Goal: Information Seeking & Learning: Learn about a topic

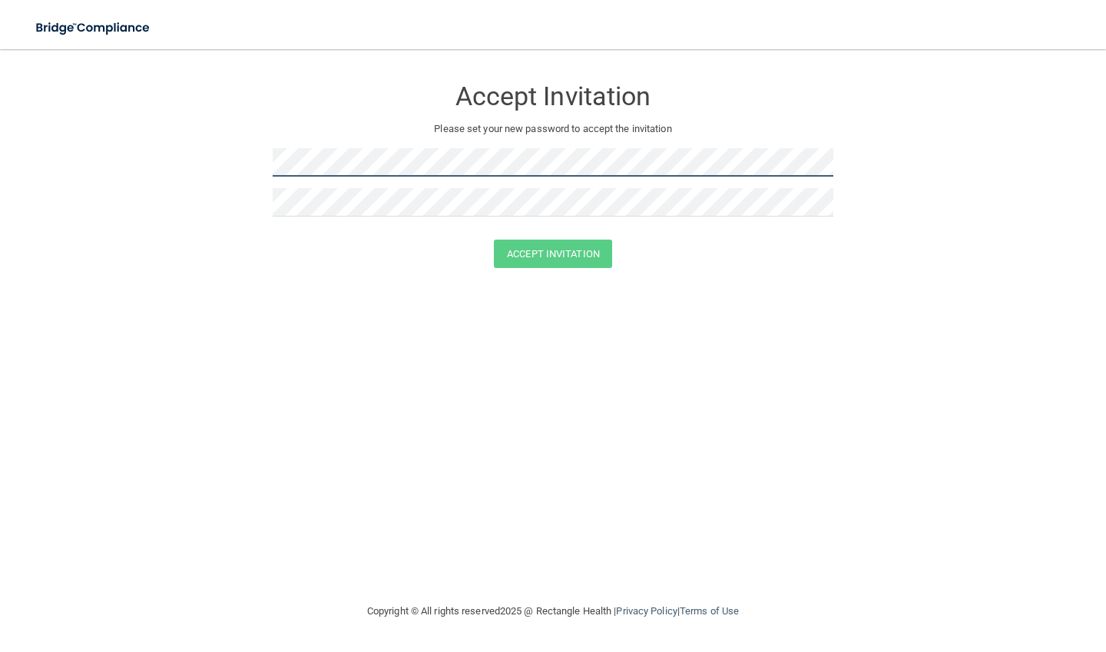
click at [206, 159] on form "Accept Invitation Please set your new password to accept the invitation Accept …" at bounding box center [553, 176] width 1044 height 222
click at [98, 168] on form "Accept Invitation Please set your new password to accept the invitation Accept …" at bounding box center [553, 176] width 1044 height 222
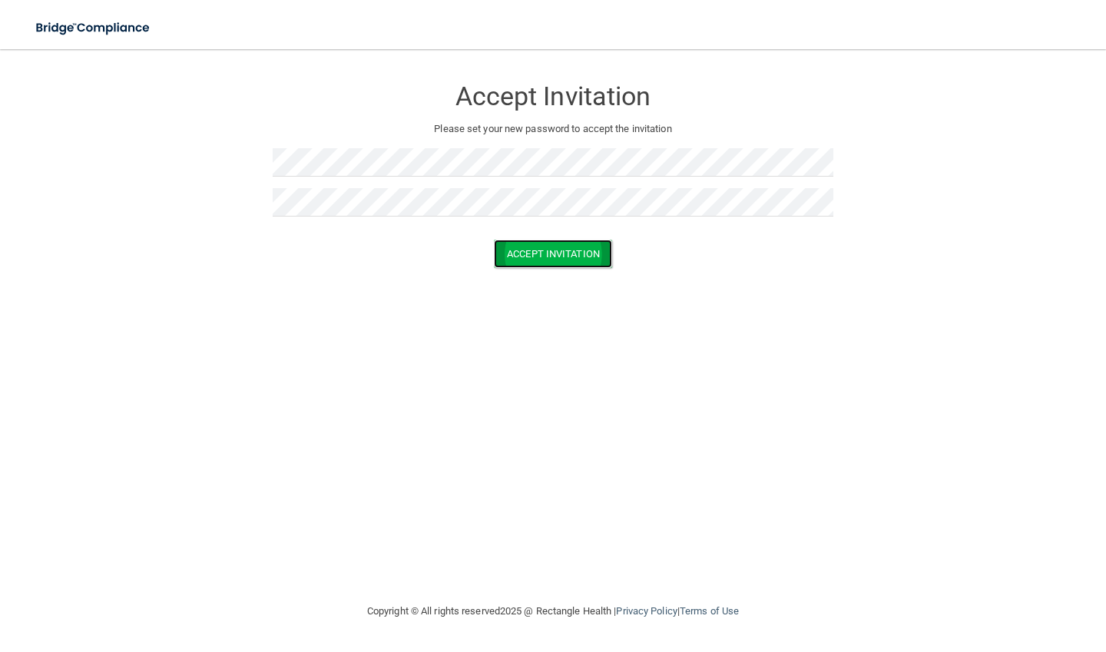
click at [515, 256] on button "Accept Invitation" at bounding box center [553, 254] width 118 height 28
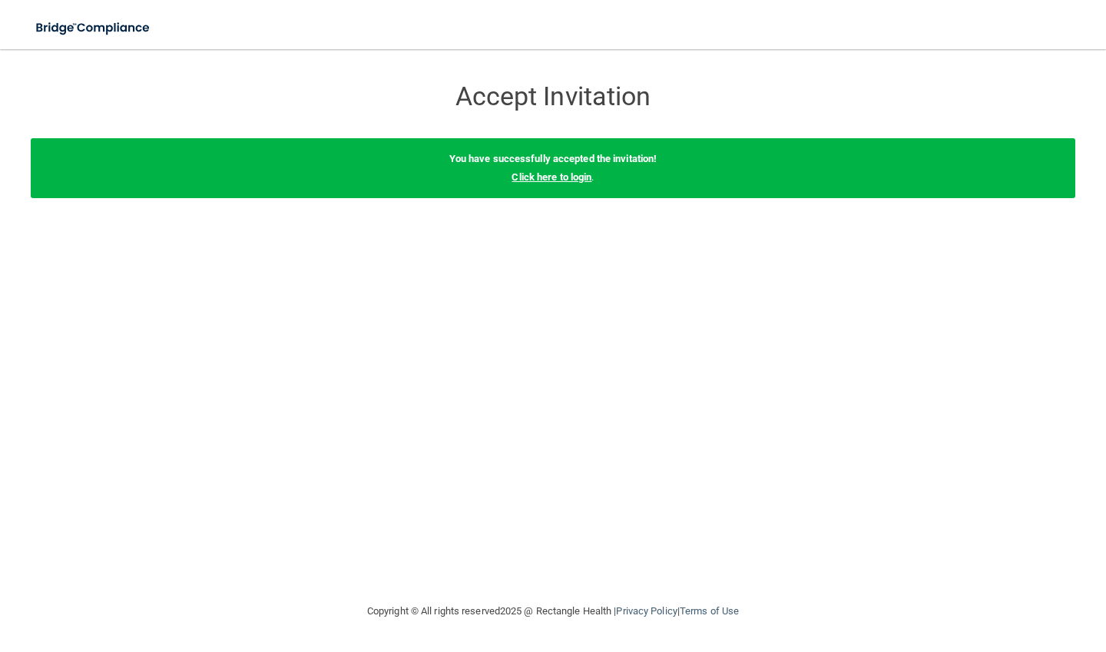
click at [580, 181] on link "Click here to login" at bounding box center [551, 177] width 80 height 12
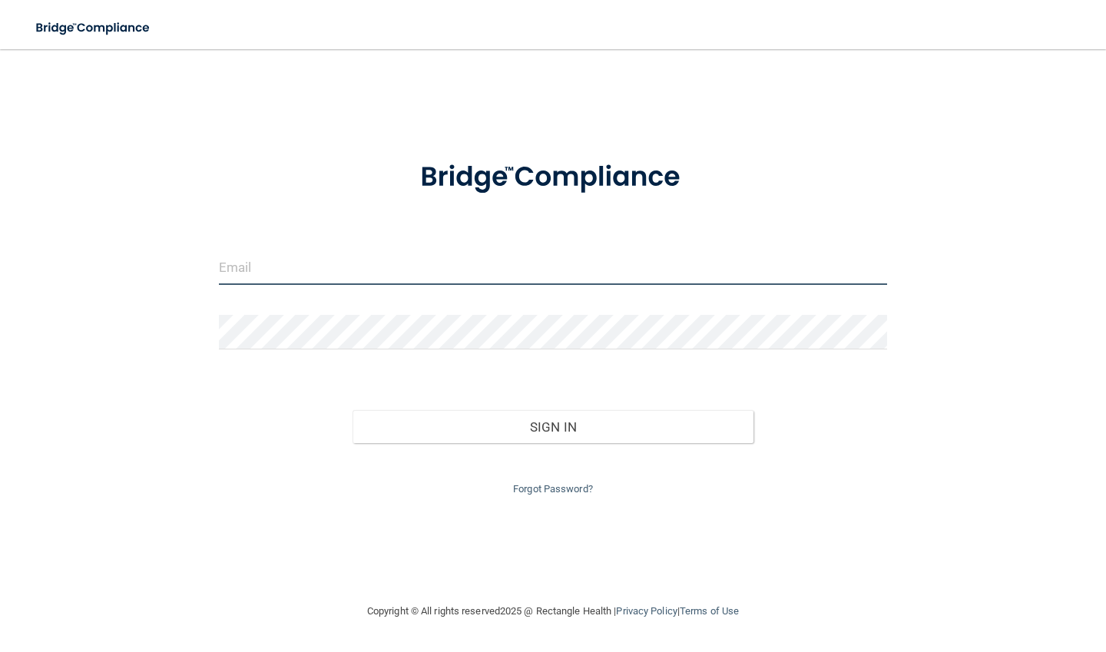
click at [316, 276] on input "email" at bounding box center [553, 267] width 668 height 35
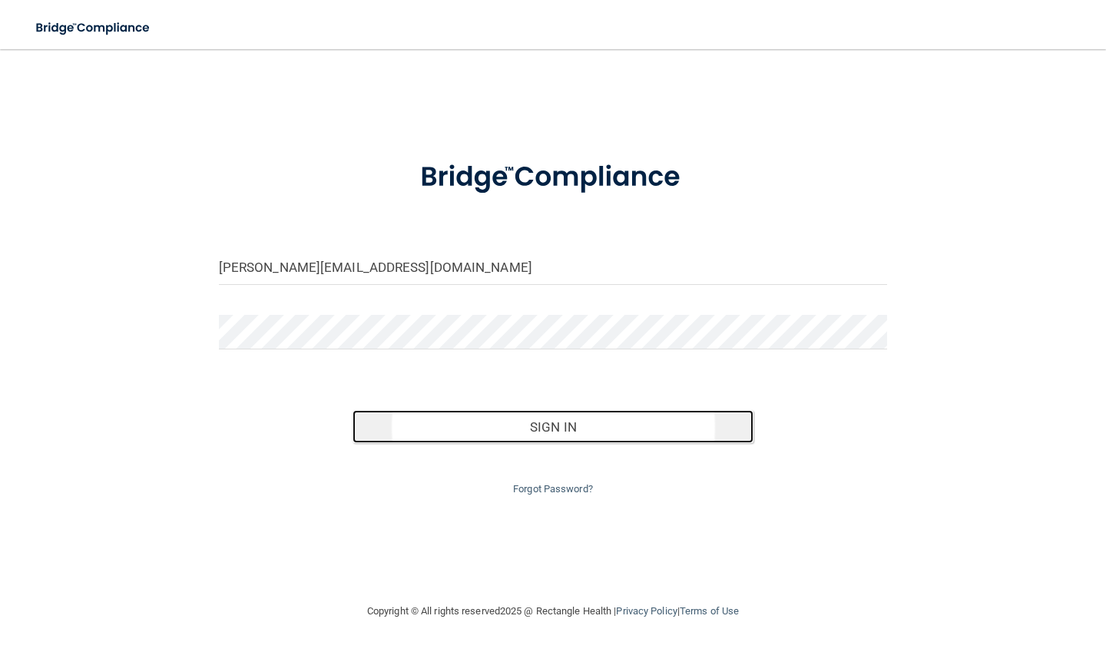
click at [458, 439] on button "Sign In" at bounding box center [552, 427] width 401 height 34
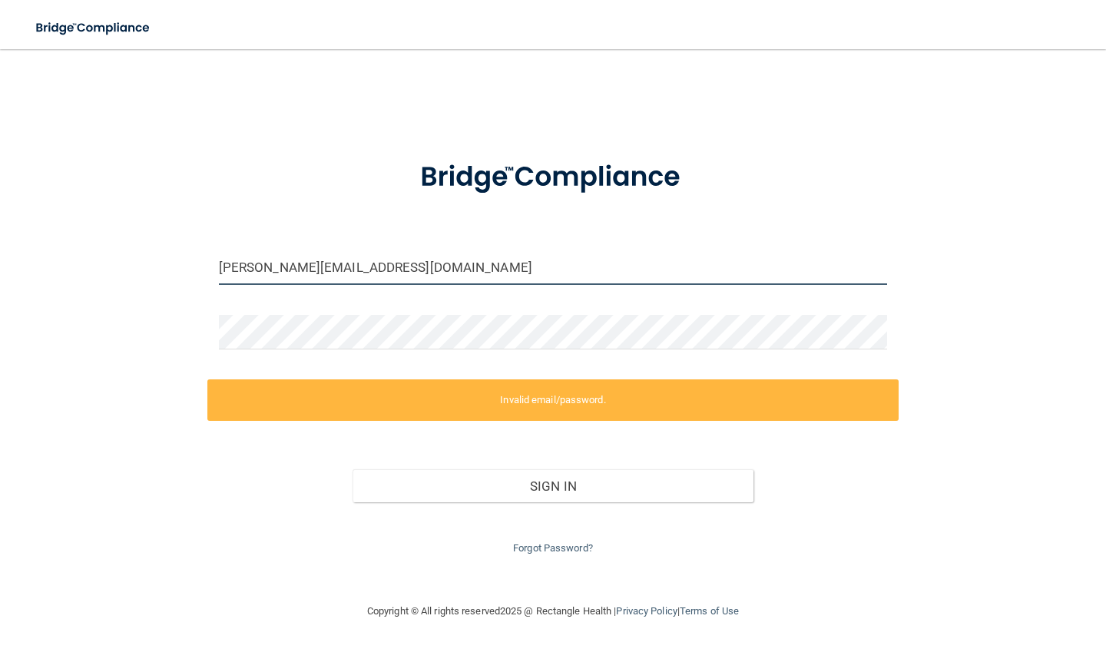
drag, startPoint x: 432, startPoint y: 260, endPoint x: 77, endPoint y: 255, distance: 354.8
click at [128, 255] on div "[PERSON_NAME][EMAIL_ADDRESS][DOMAIN_NAME] Invalid email/password. You don't hav…" at bounding box center [553, 326] width 1044 height 522
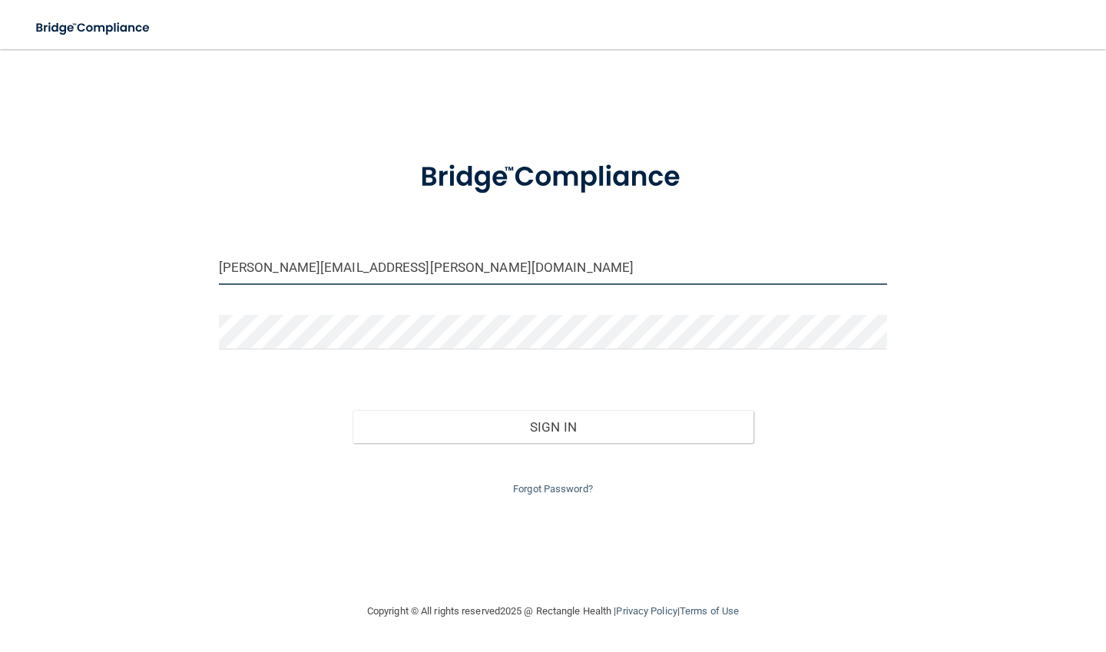
type input "[PERSON_NAME][EMAIL_ADDRESS][PERSON_NAME][DOMAIN_NAME]"
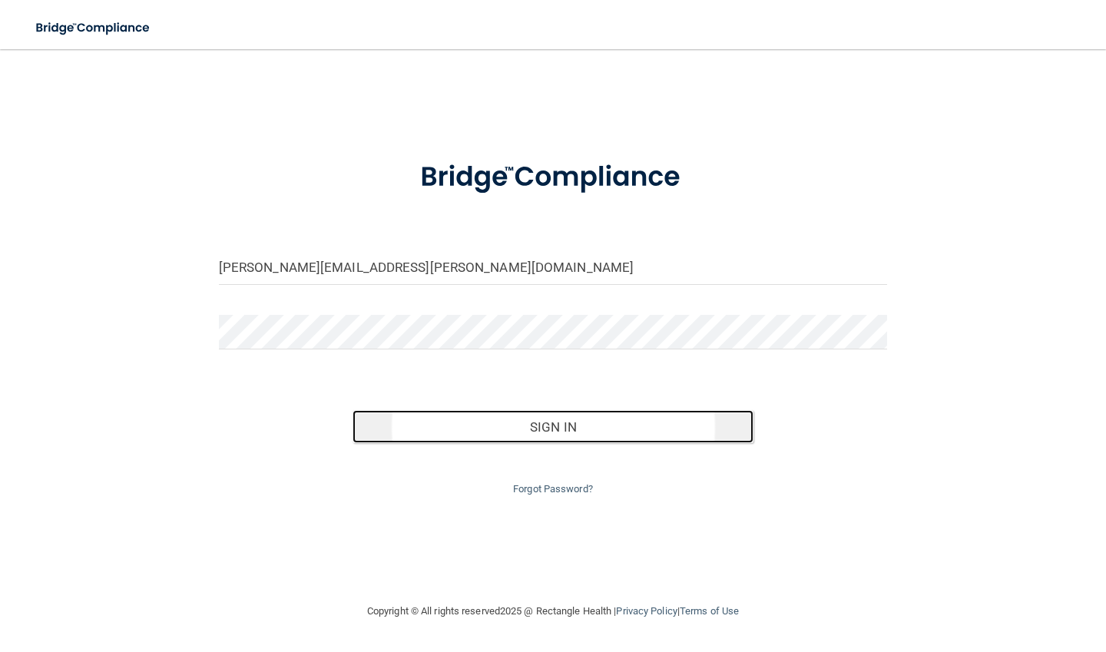
click at [392, 427] on button "Sign In" at bounding box center [552, 427] width 401 height 34
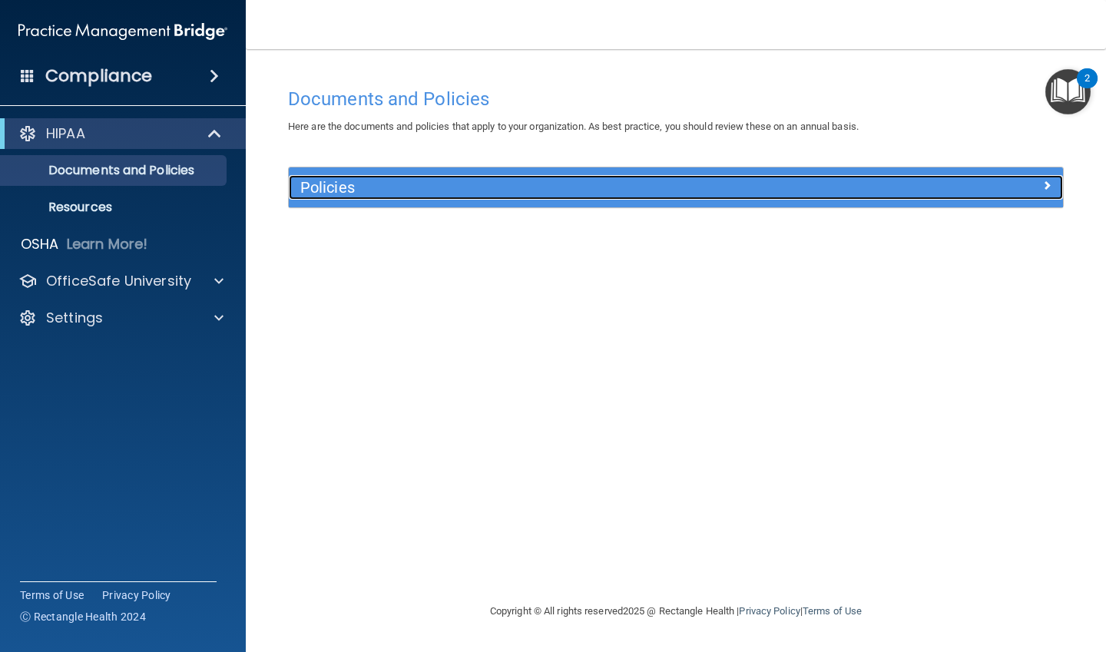
click at [746, 177] on div "Policies" at bounding box center [579, 187] width 581 height 25
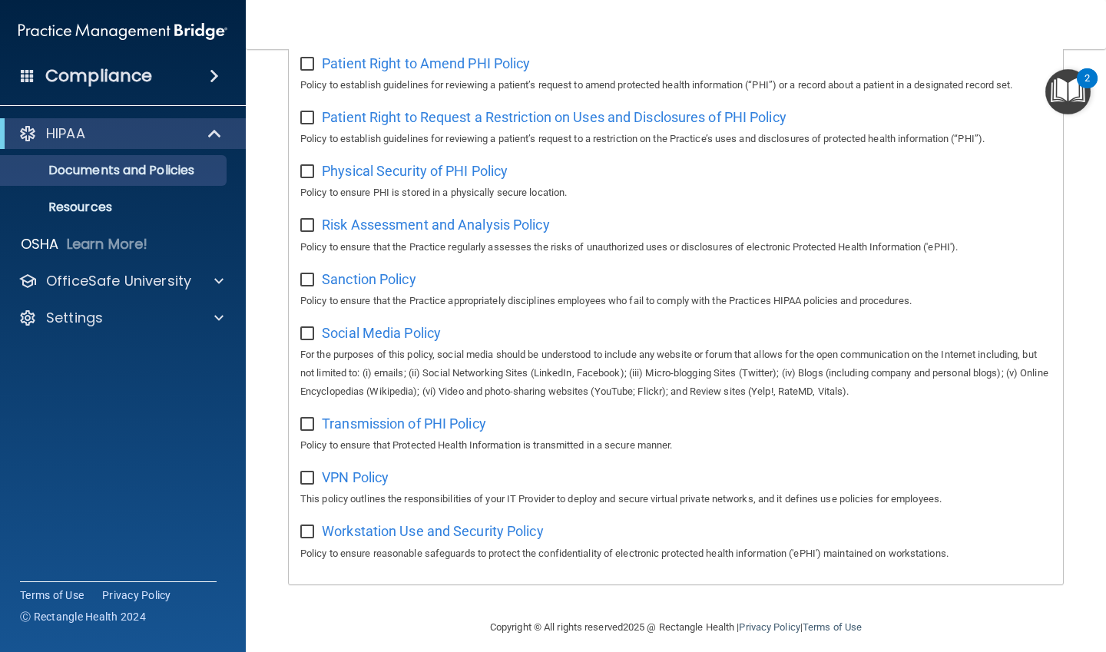
scroll to position [917, 0]
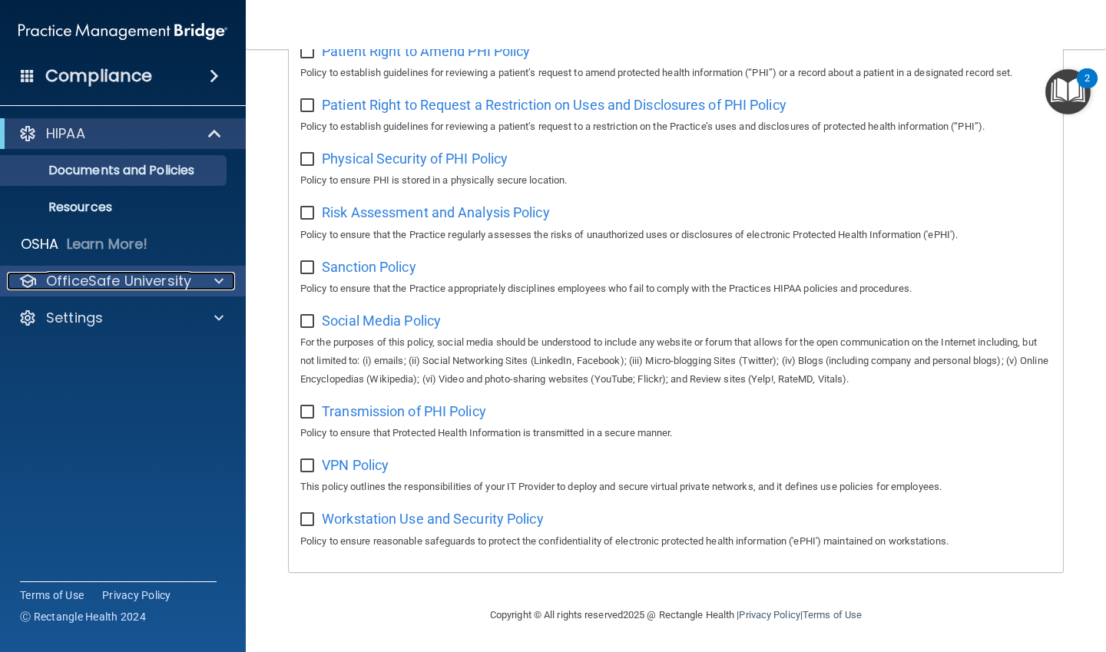
click at [129, 283] on p "OfficeSafe University" at bounding box center [118, 281] width 145 height 18
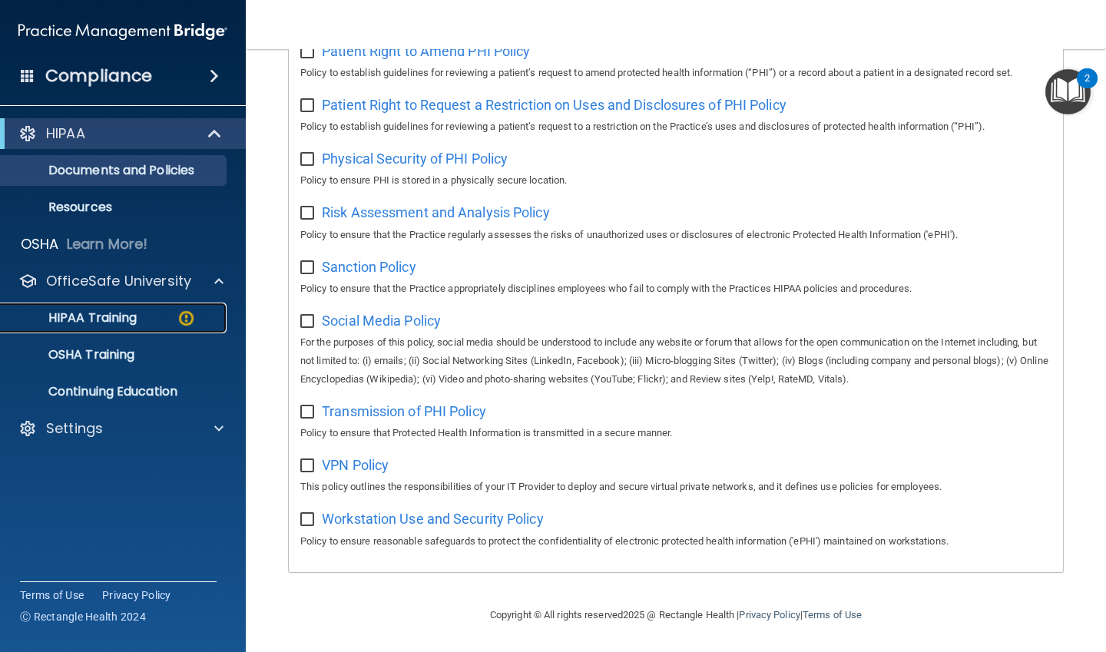
click at [122, 310] on p "HIPAA Training" at bounding box center [73, 317] width 127 height 15
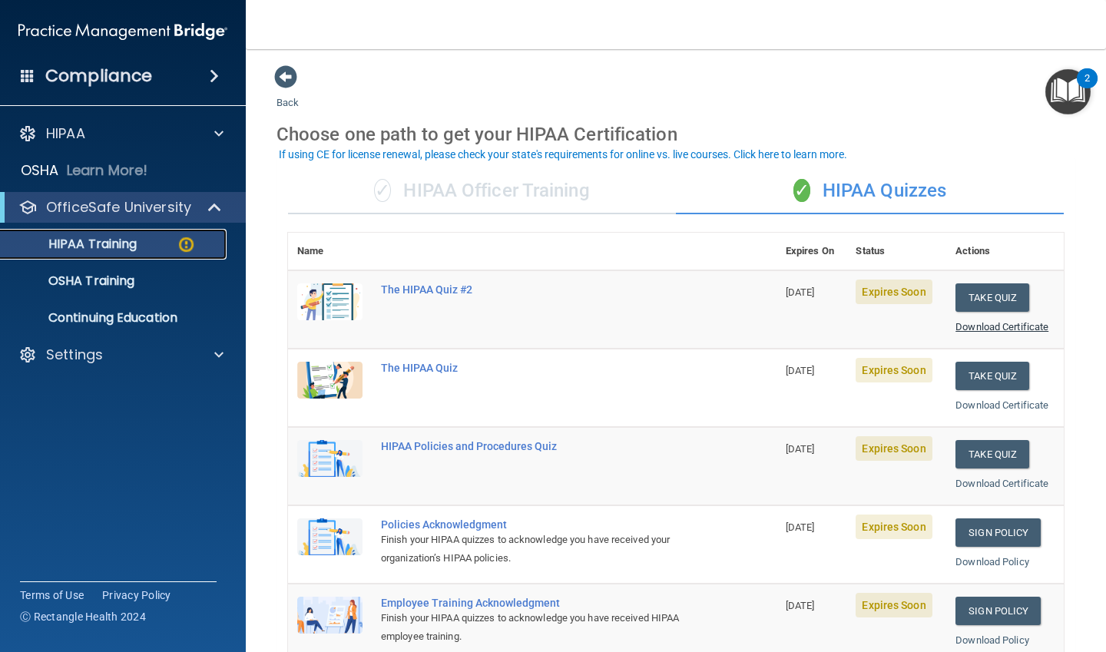
scroll to position [77, 0]
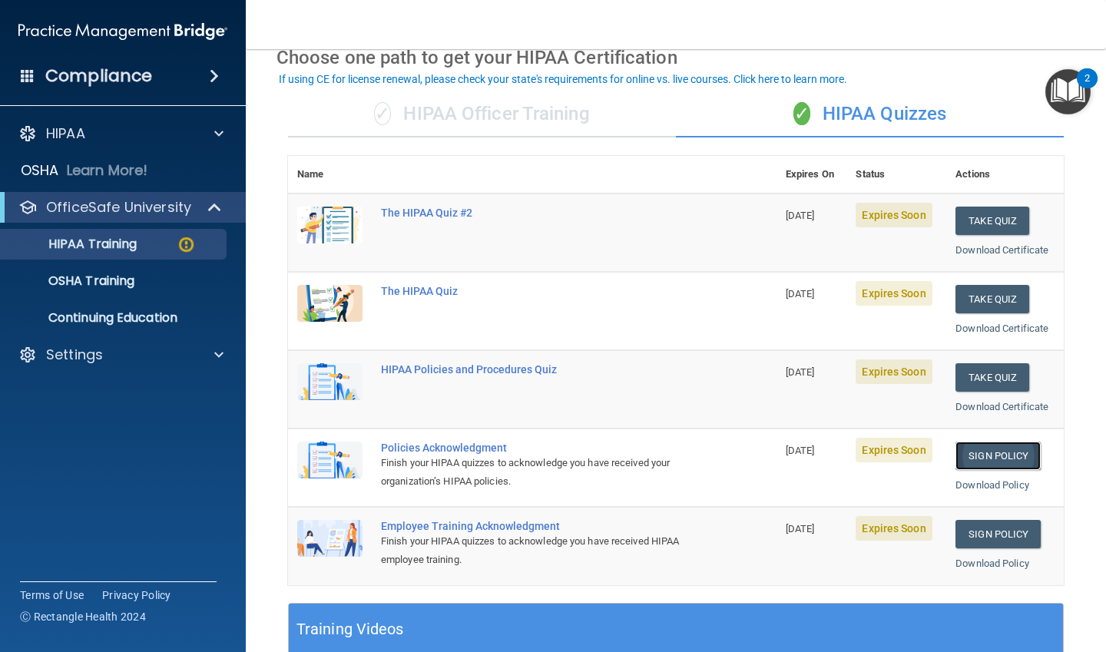
click at [994, 460] on link "Sign Policy" at bounding box center [997, 456] width 85 height 28
click at [955, 301] on button "Take Quiz" at bounding box center [992, 299] width 74 height 28
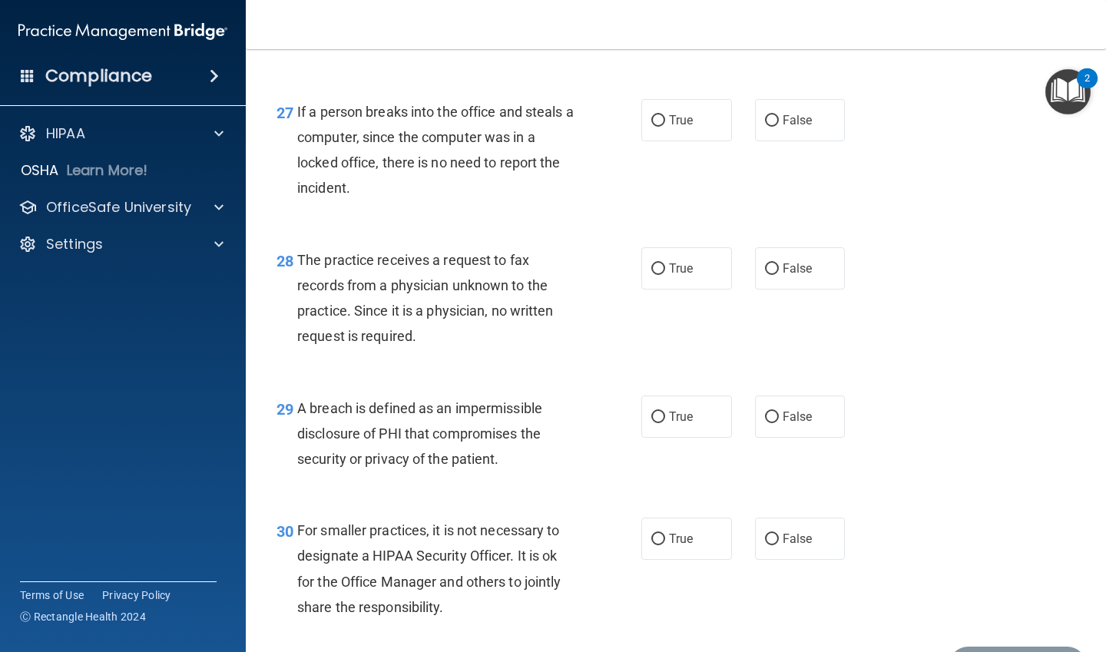
scroll to position [3842, 0]
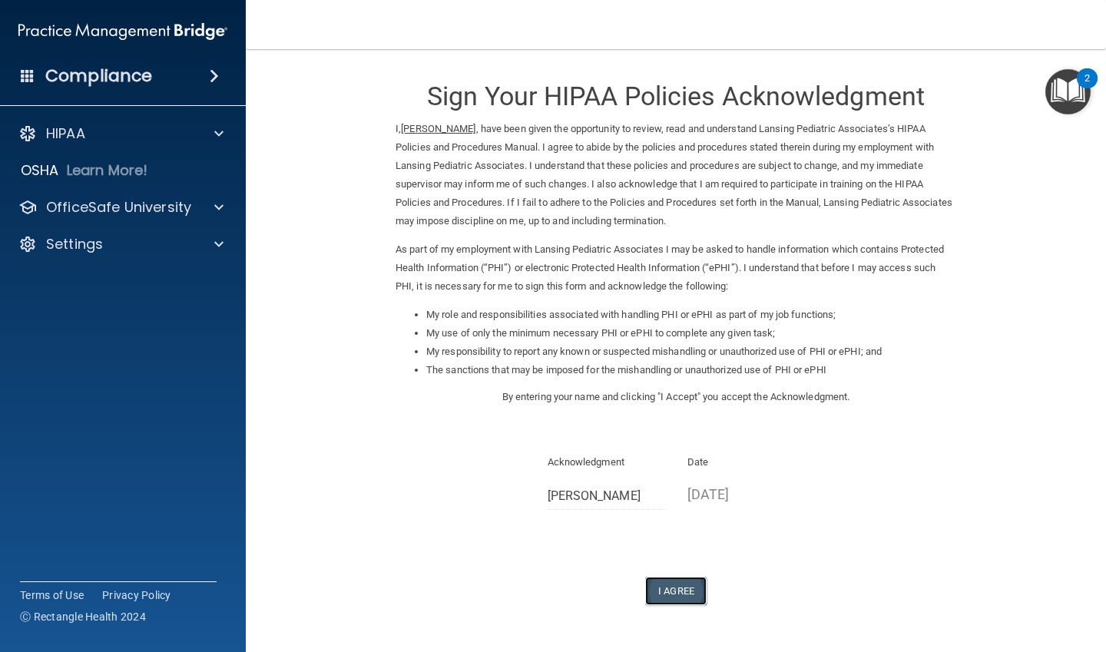
click at [667, 584] on button "I Agree" at bounding box center [675, 591] width 61 height 28
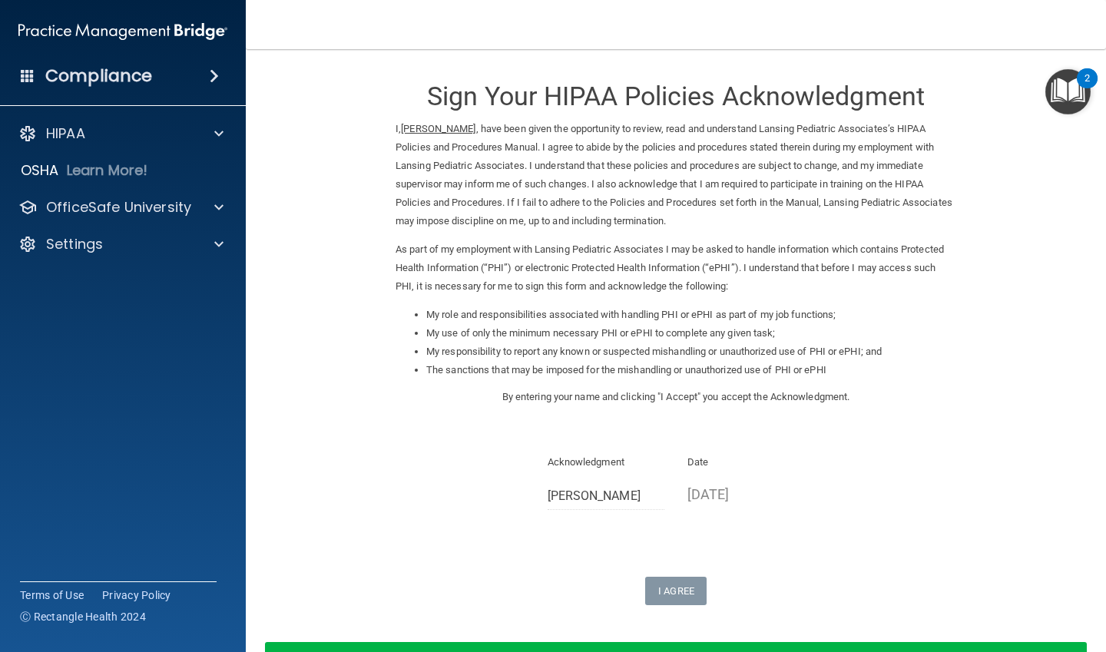
click at [675, 564] on div "Sign Your HIPAA Policies Acknowledgment I, [PERSON_NAME] , have been given the …" at bounding box center [675, 335] width 561 height 541
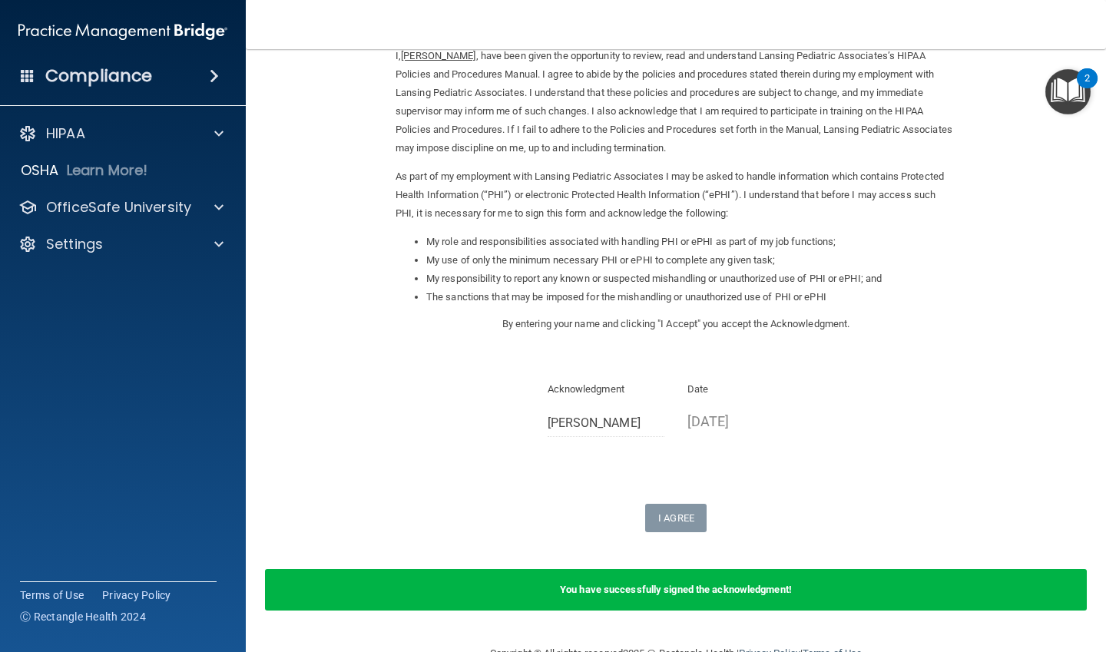
scroll to position [111, 0]
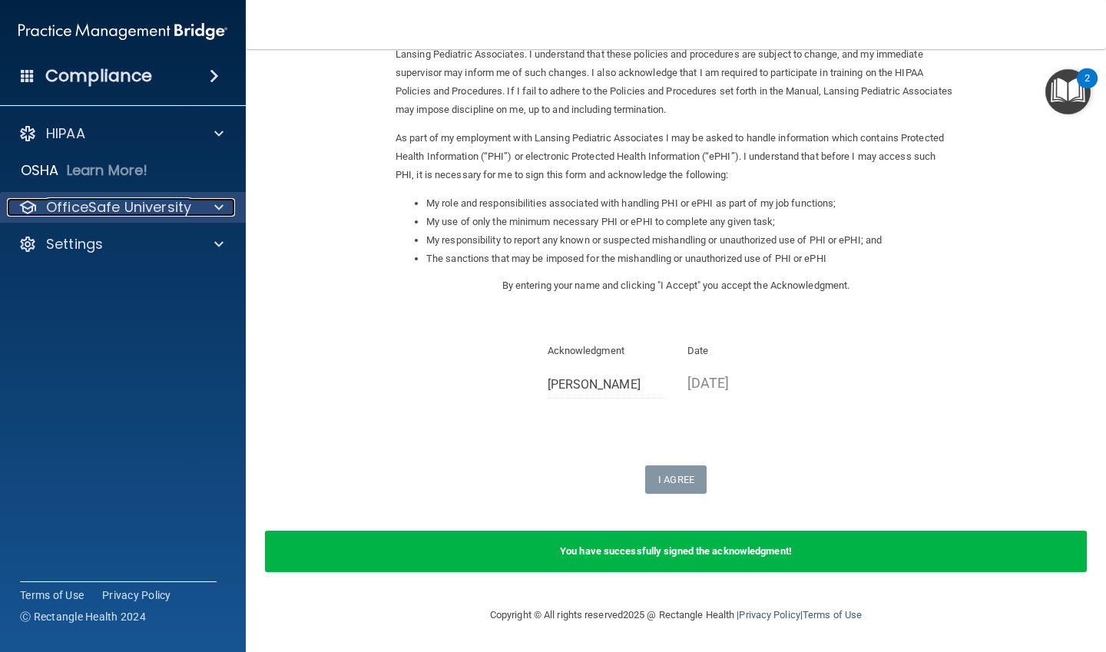
click at [193, 203] on div "OfficeSafe University" at bounding box center [102, 207] width 190 height 18
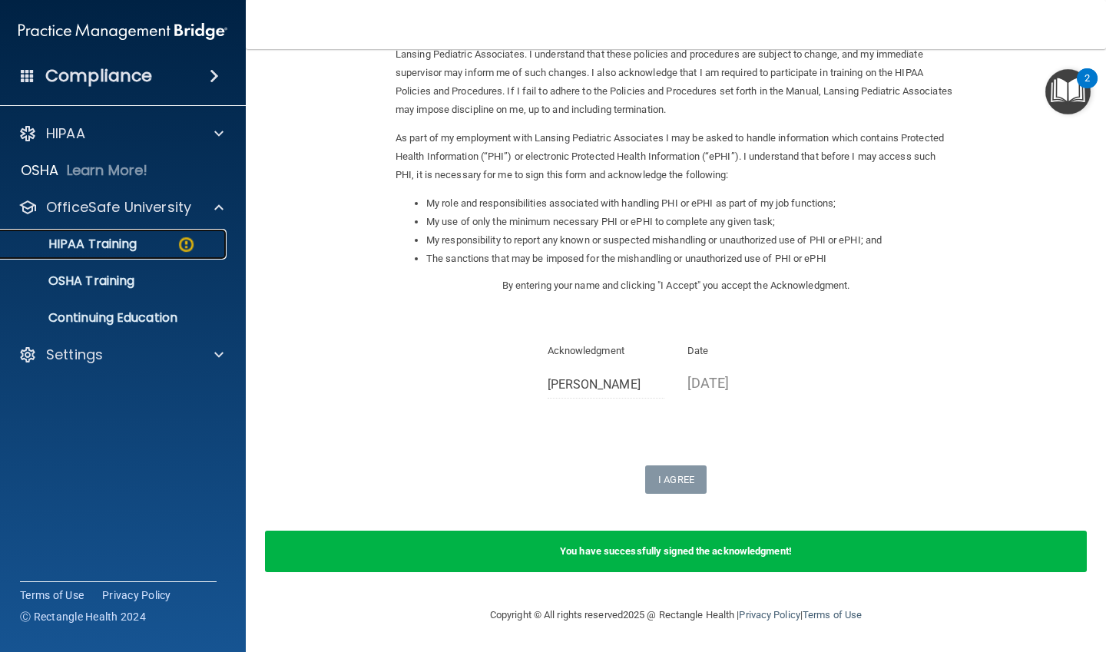
click at [187, 229] on link "HIPAA Training" at bounding box center [106, 244] width 242 height 31
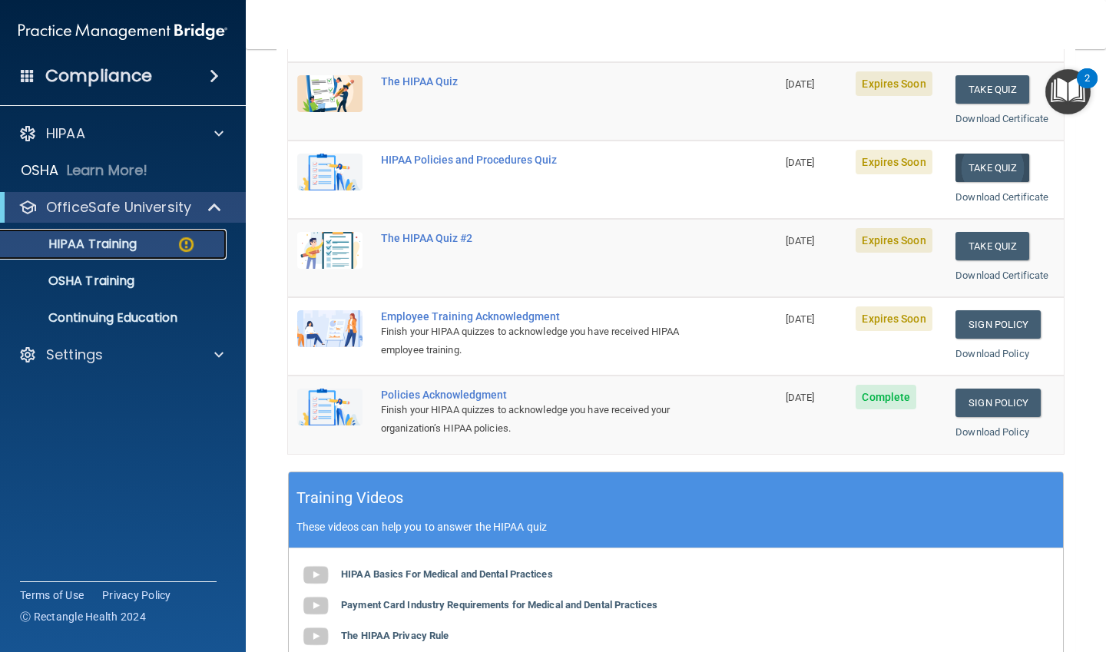
scroll to position [197, 0]
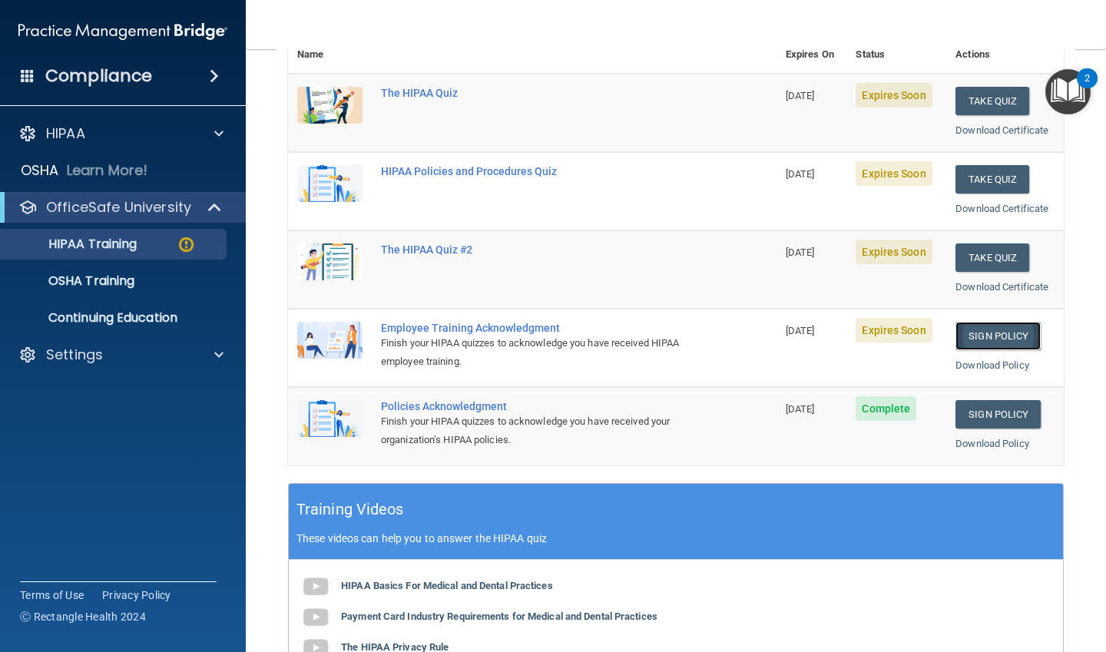
click at [1004, 334] on link "Sign Policy" at bounding box center [997, 336] width 85 height 28
click at [966, 255] on button "Take Quiz" at bounding box center [992, 257] width 74 height 28
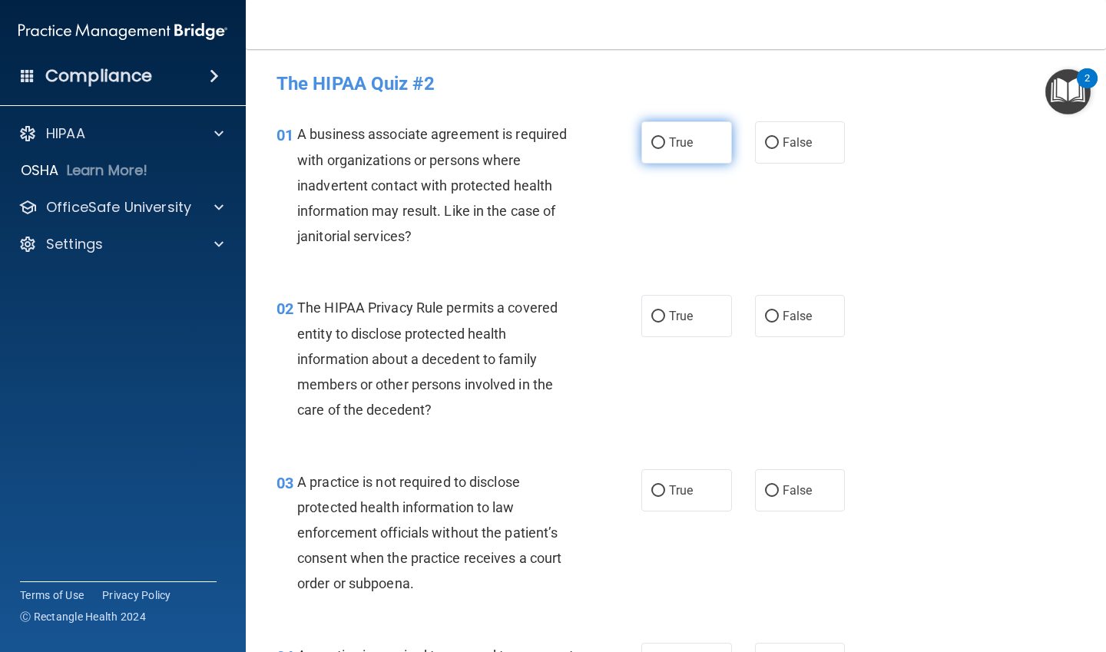
click at [693, 154] on label "True" at bounding box center [686, 142] width 91 height 42
click at [665, 149] on input "True" at bounding box center [658, 143] width 14 height 12
radio input "true"
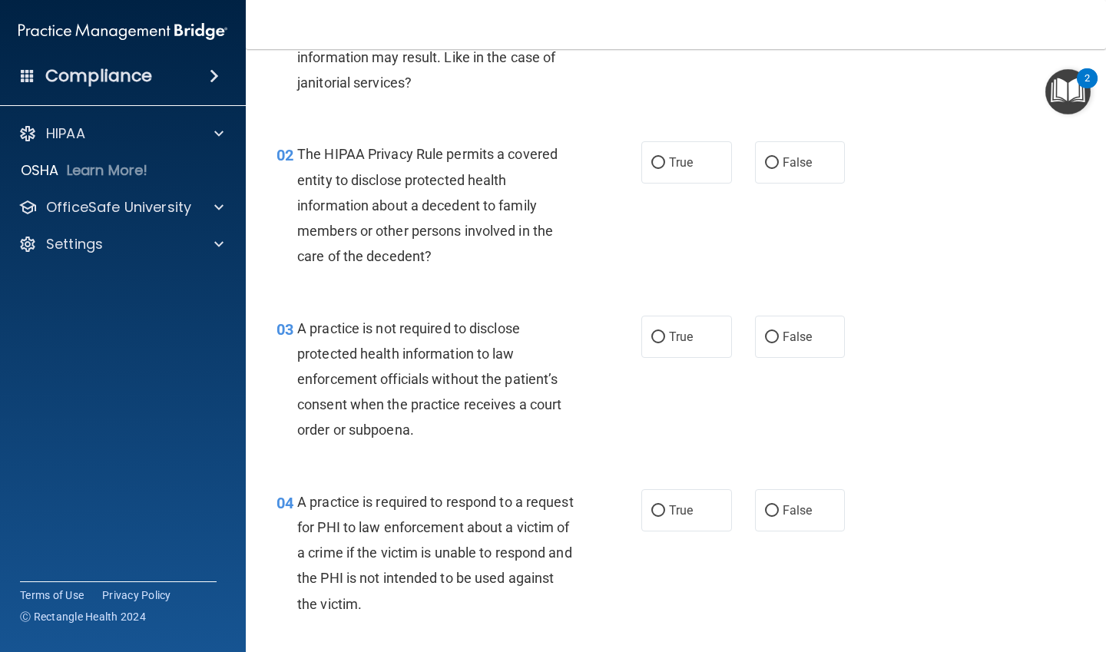
scroll to position [230, 0]
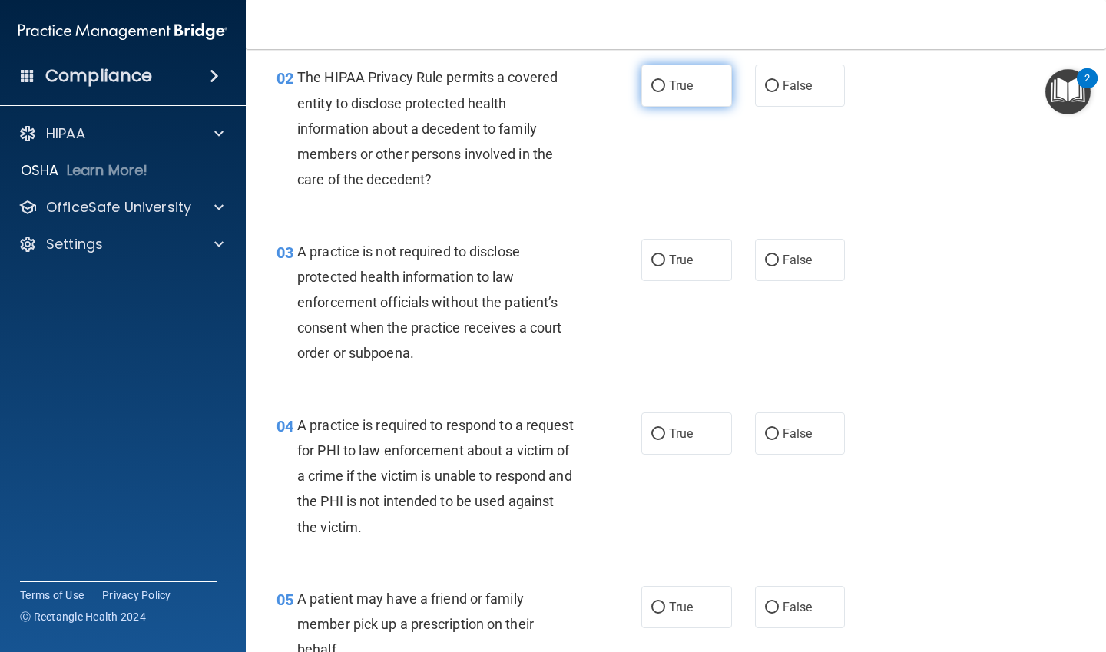
click at [687, 90] on span "True" at bounding box center [681, 85] width 24 height 15
click at [665, 90] on input "True" at bounding box center [658, 87] width 14 height 12
radio input "true"
click at [797, 244] on label "False" at bounding box center [800, 260] width 91 height 42
click at [779, 255] on input "False" at bounding box center [772, 261] width 14 height 12
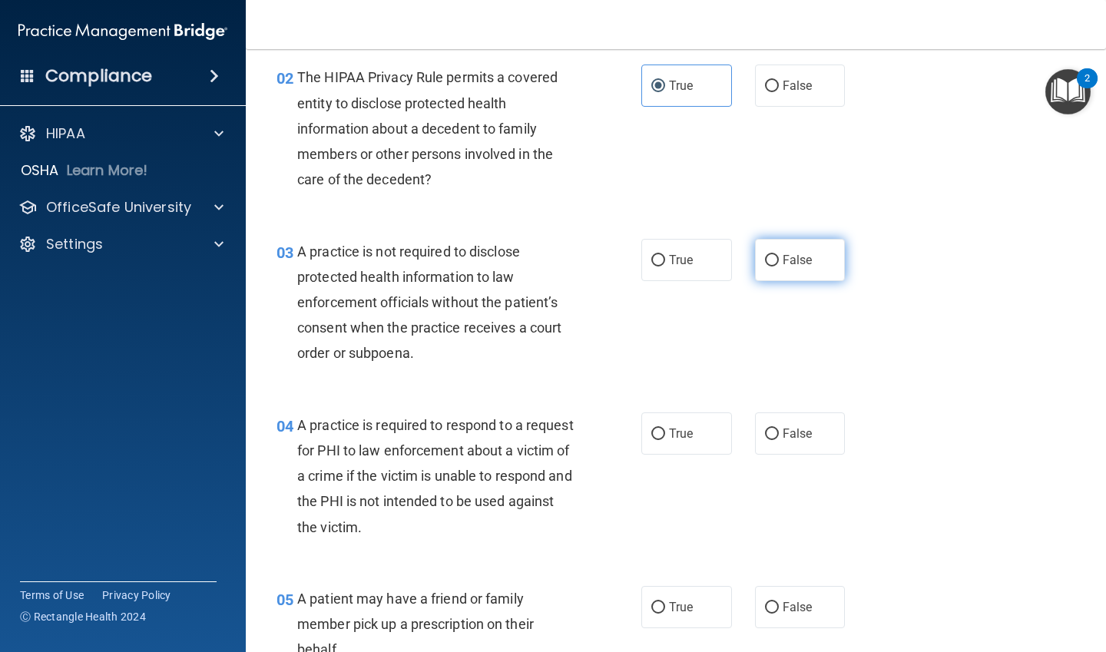
radio input "true"
click at [662, 429] on label "True" at bounding box center [686, 433] width 91 height 42
click at [662, 429] on input "True" at bounding box center [658, 435] width 14 height 12
radio input "true"
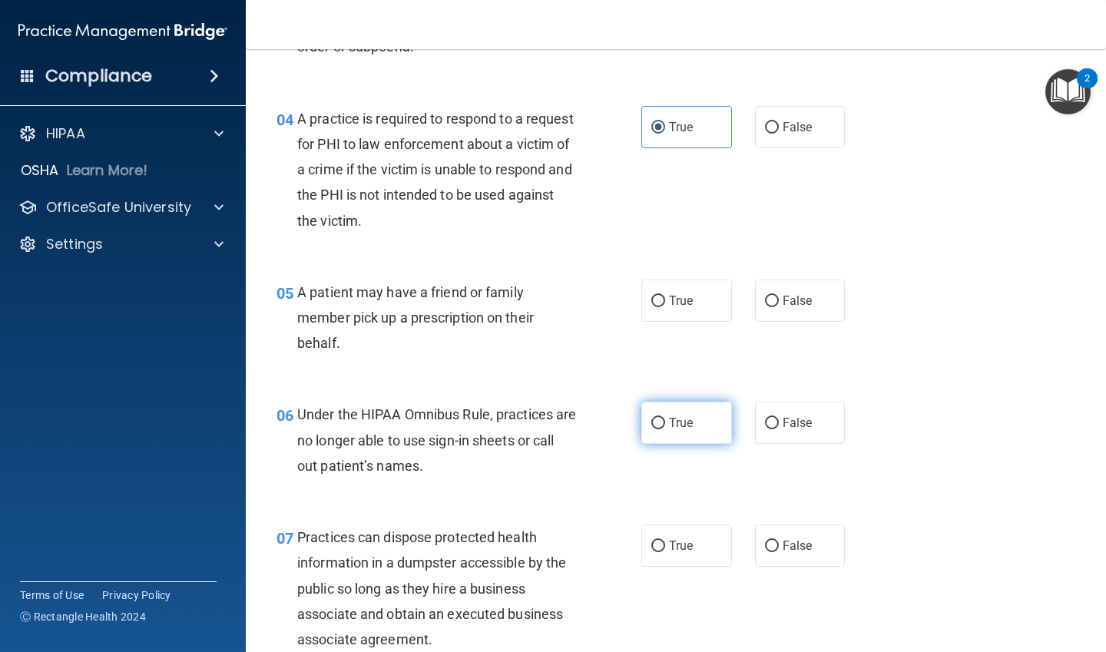
scroll to position [538, 0]
click at [670, 312] on label "True" at bounding box center [686, 300] width 91 height 42
click at [665, 306] on input "True" at bounding box center [658, 301] width 14 height 12
radio input "true"
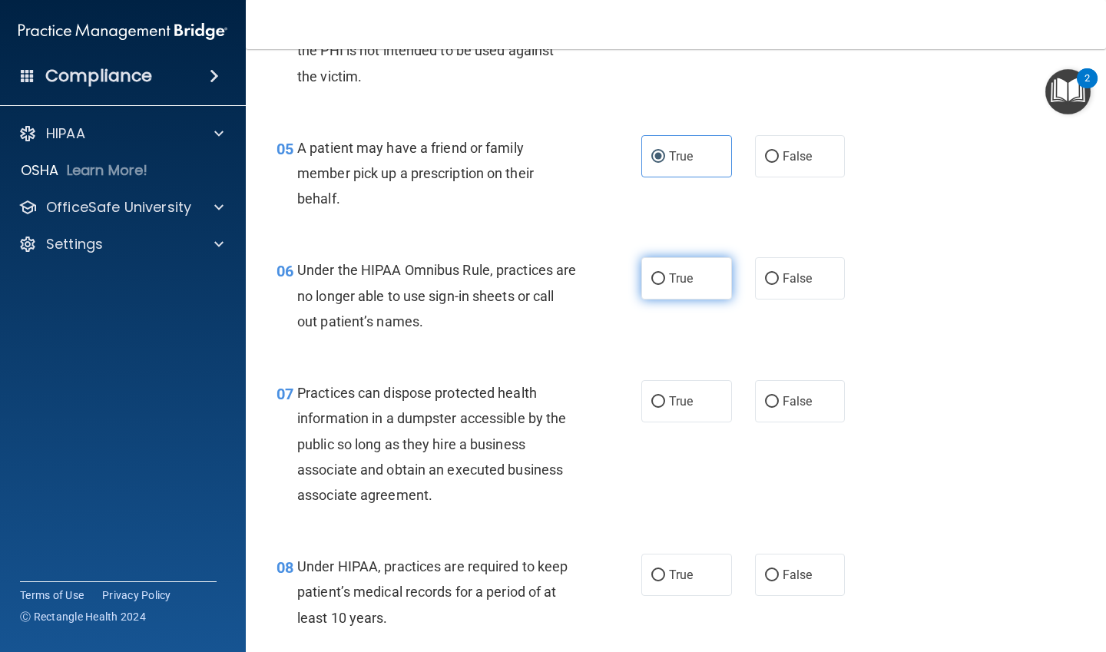
scroll to position [691, 0]
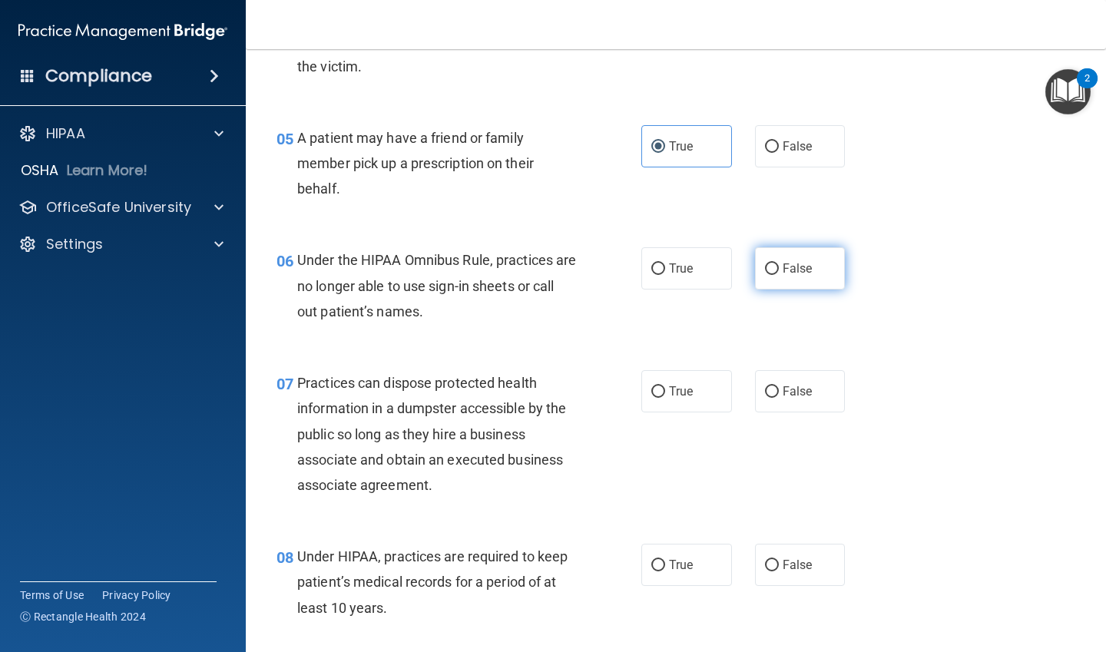
click at [773, 266] on label "False" at bounding box center [800, 268] width 91 height 42
click at [773, 266] on input "False" at bounding box center [772, 269] width 14 height 12
radio input "true"
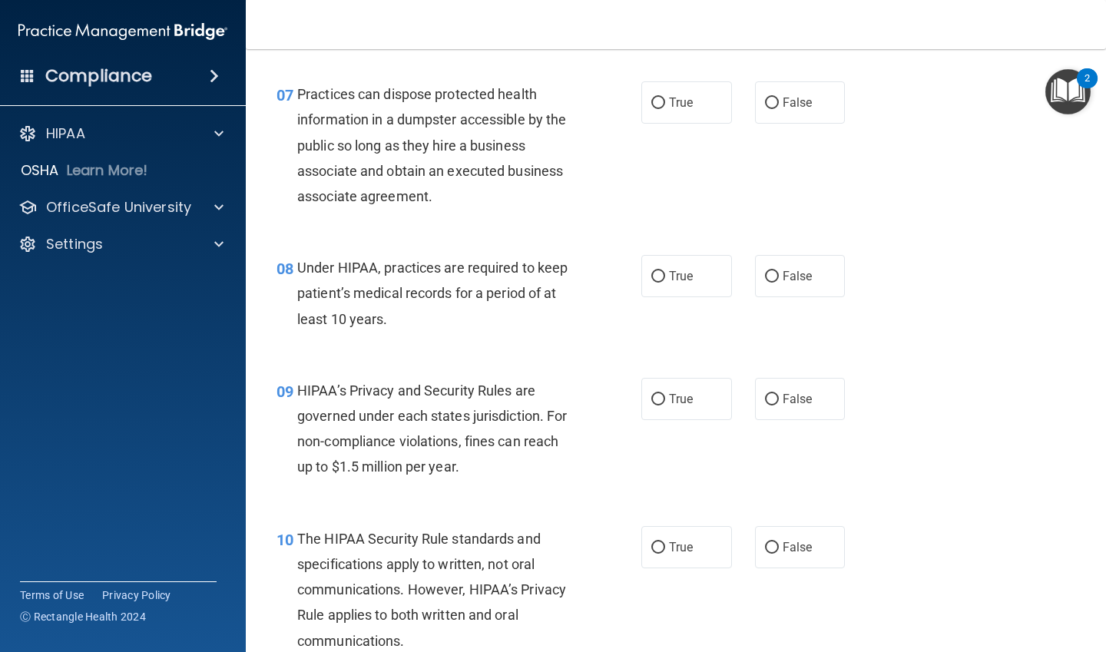
scroll to position [998, 0]
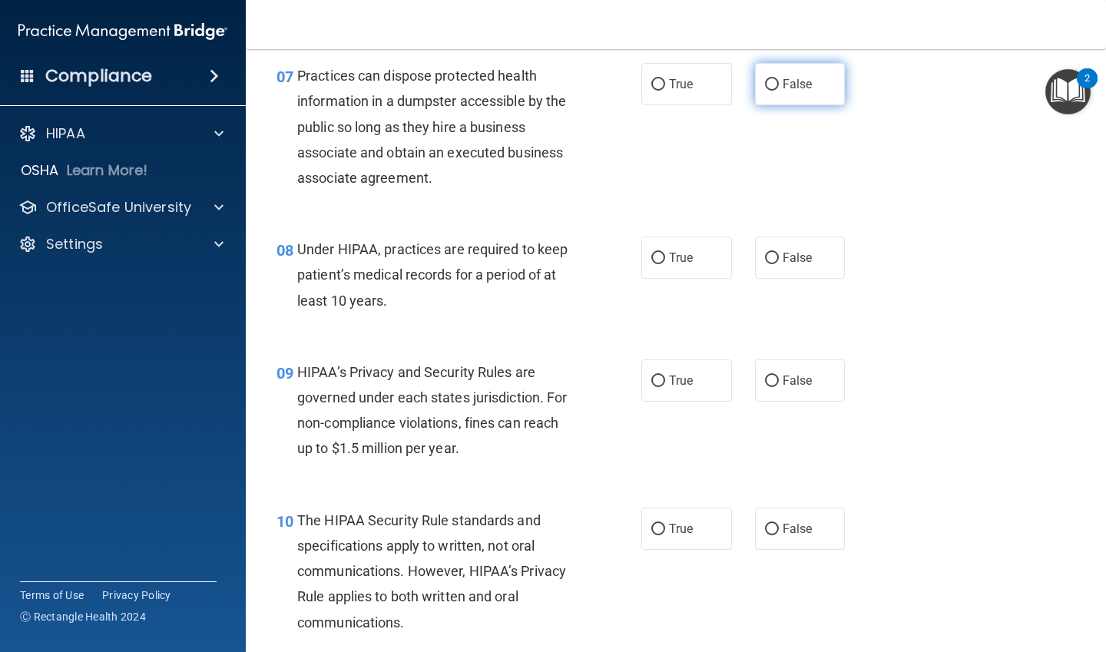
click at [765, 90] on input "False" at bounding box center [772, 85] width 14 height 12
radio input "true"
click at [662, 269] on label "True" at bounding box center [686, 258] width 91 height 42
click at [662, 264] on input "True" at bounding box center [658, 259] width 14 height 12
radio input "true"
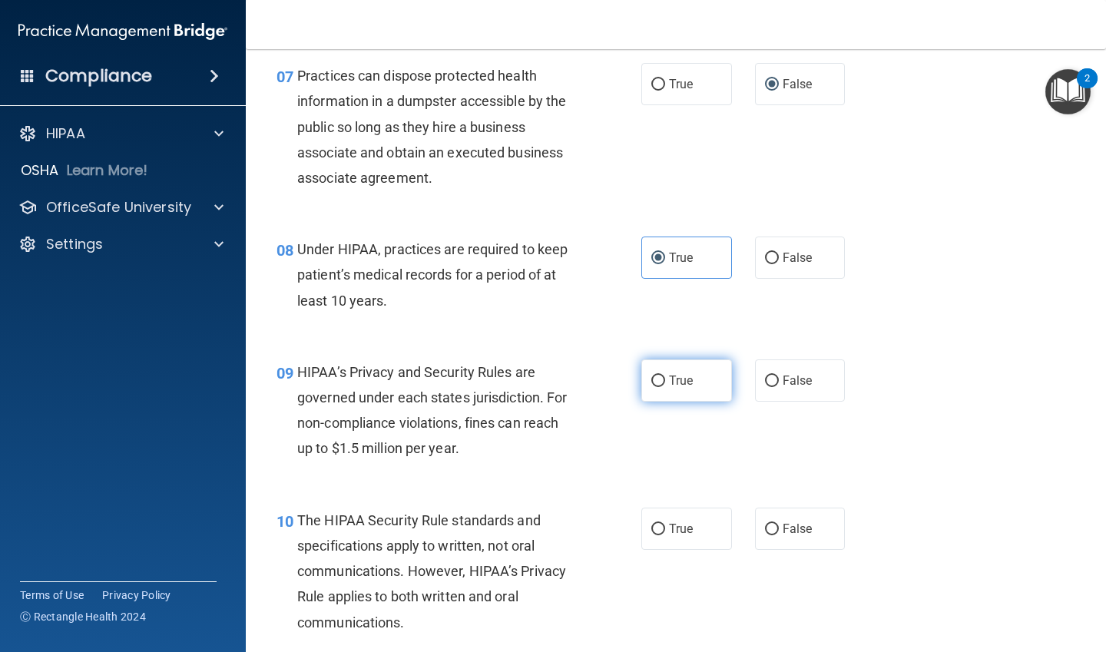
click at [676, 367] on label "True" at bounding box center [686, 380] width 91 height 42
click at [665, 376] on input "True" at bounding box center [658, 382] width 14 height 12
radio input "true"
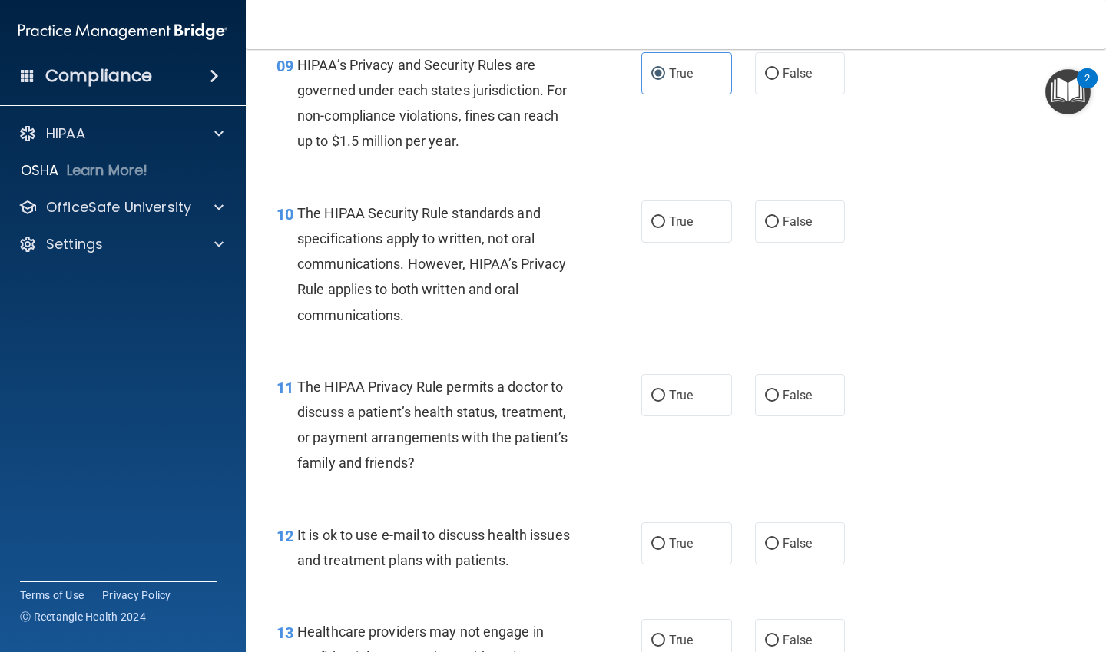
scroll to position [1382, 0]
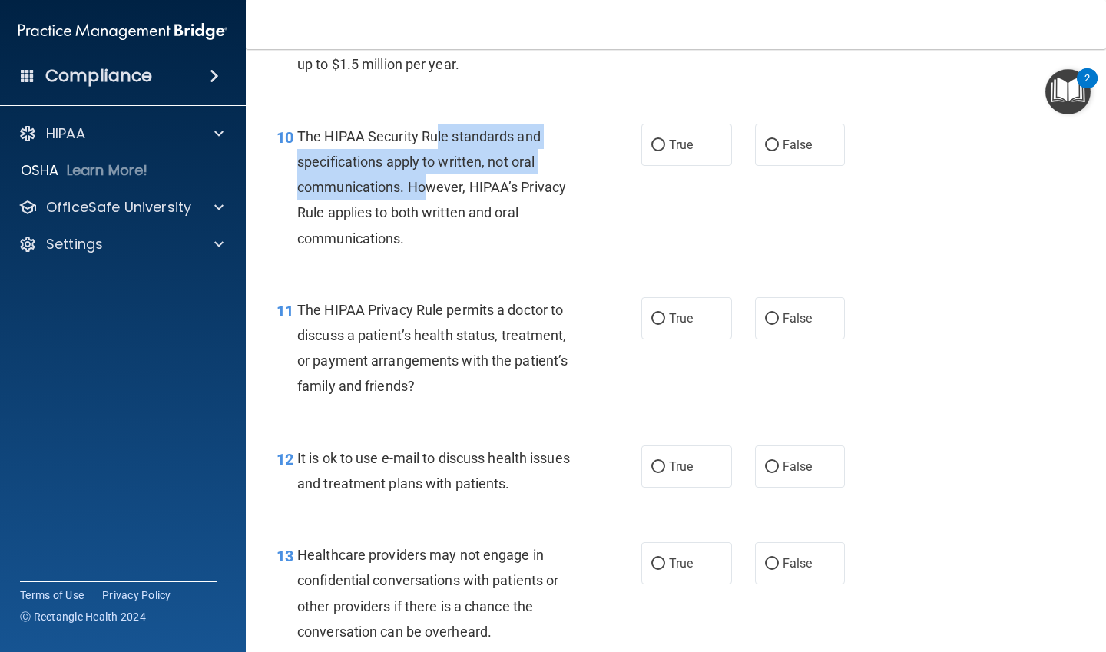
drag, startPoint x: 435, startPoint y: 137, endPoint x: 422, endPoint y: 187, distance: 50.9
click at [422, 187] on span "The HIPAA Security Rule standards and specifications apply to written, not oral…" at bounding box center [431, 187] width 269 height 118
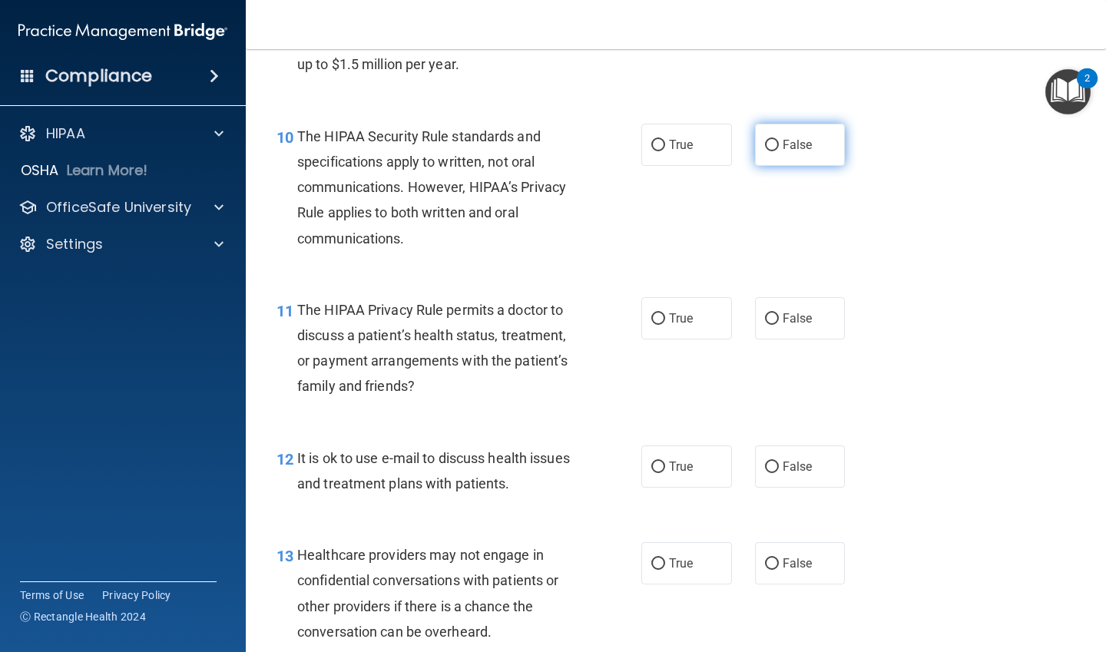
click at [787, 134] on label "False" at bounding box center [800, 145] width 91 height 42
click at [779, 140] on input "False" at bounding box center [772, 146] width 14 height 12
radio input "true"
click at [769, 326] on label "False" at bounding box center [800, 318] width 91 height 42
click at [769, 325] on input "False" at bounding box center [772, 319] width 14 height 12
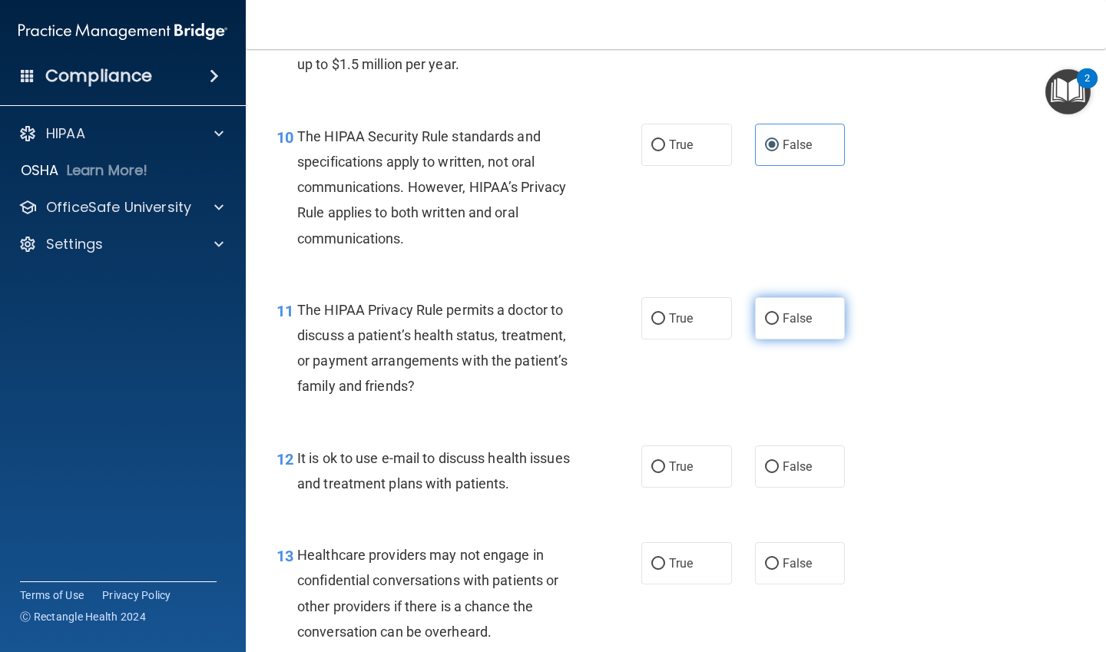
radio input "true"
click at [795, 457] on label "False" at bounding box center [800, 466] width 91 height 42
click at [789, 468] on span "False" at bounding box center [798, 466] width 30 height 15
click at [779, 468] on input "False" at bounding box center [772, 468] width 14 height 12
radio input "true"
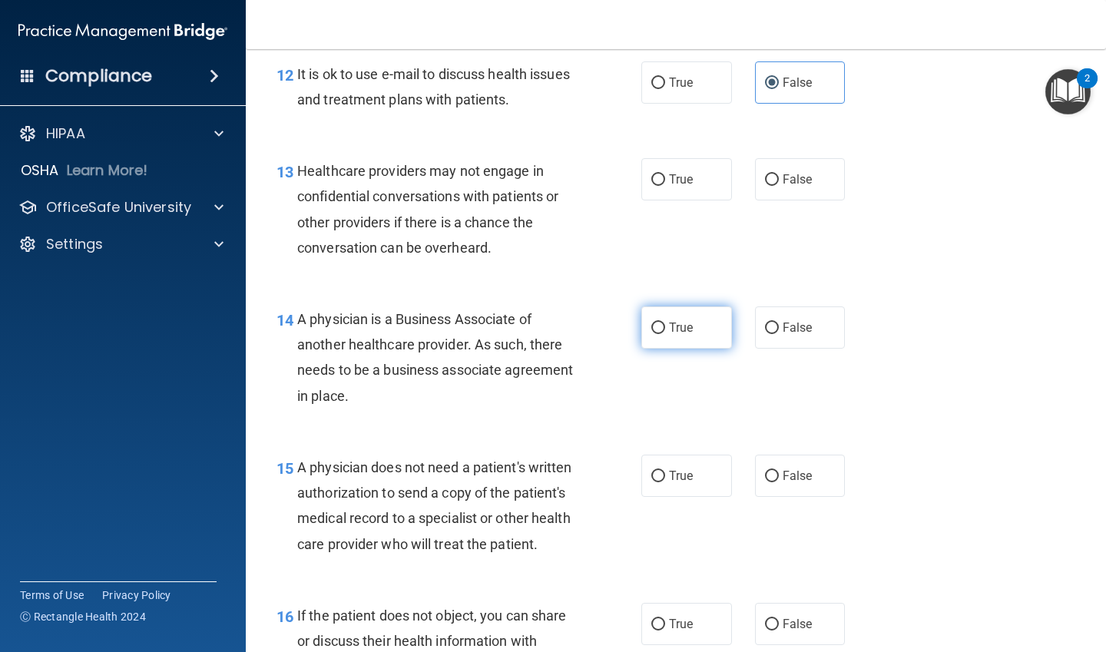
scroll to position [1843, 0]
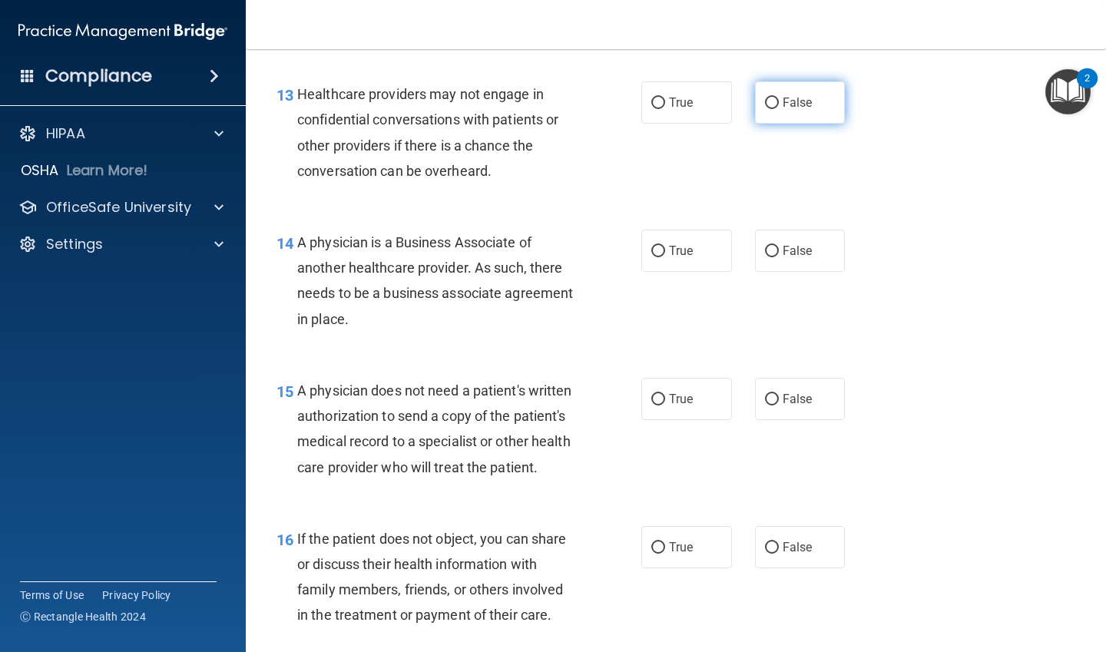
click at [772, 104] on label "False" at bounding box center [800, 102] width 91 height 42
click at [772, 104] on input "False" at bounding box center [772, 104] width 14 height 12
radio input "true"
click at [651, 254] on input "True" at bounding box center [658, 252] width 14 height 12
radio input "true"
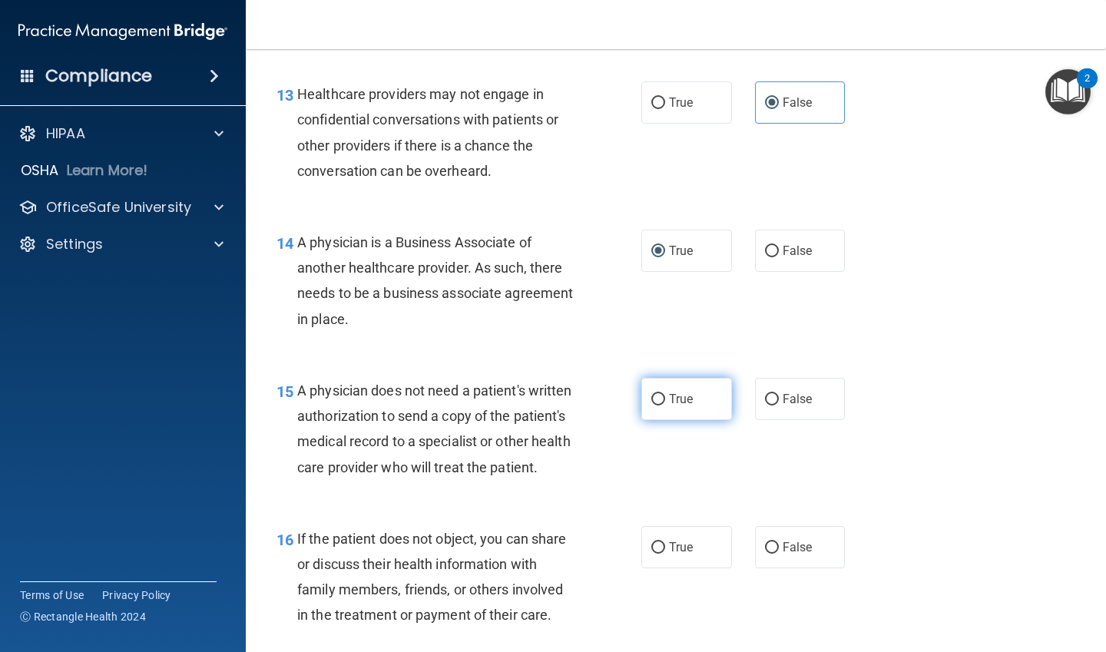
click at [686, 400] on span "True" at bounding box center [681, 399] width 24 height 15
click at [665, 400] on input "True" at bounding box center [658, 400] width 14 height 12
radio input "true"
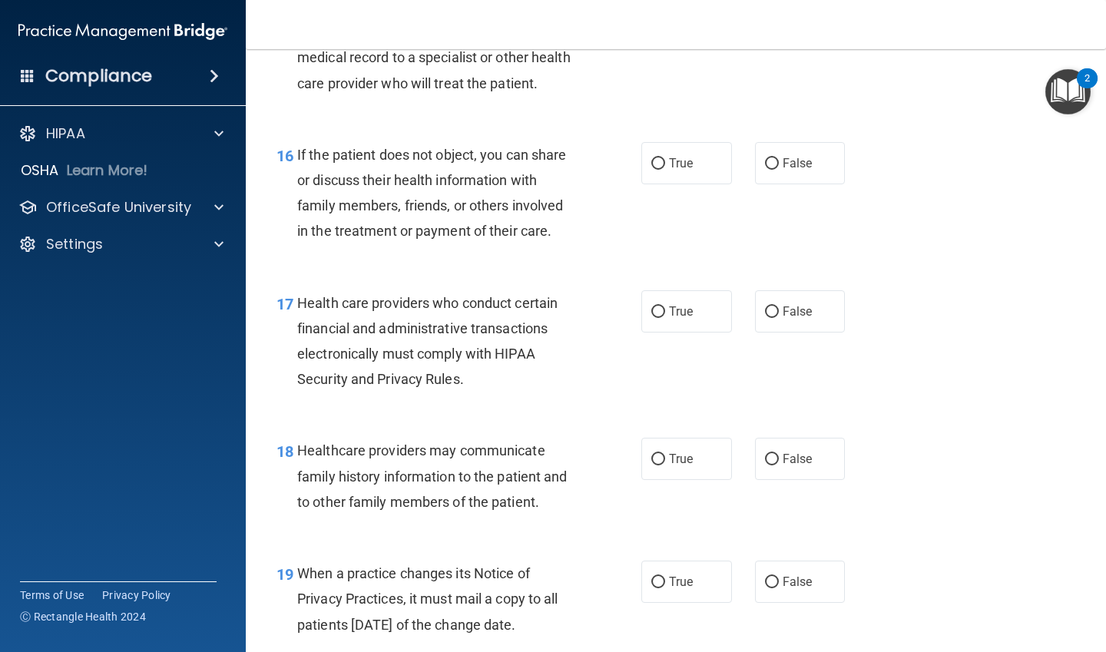
scroll to position [2304, 0]
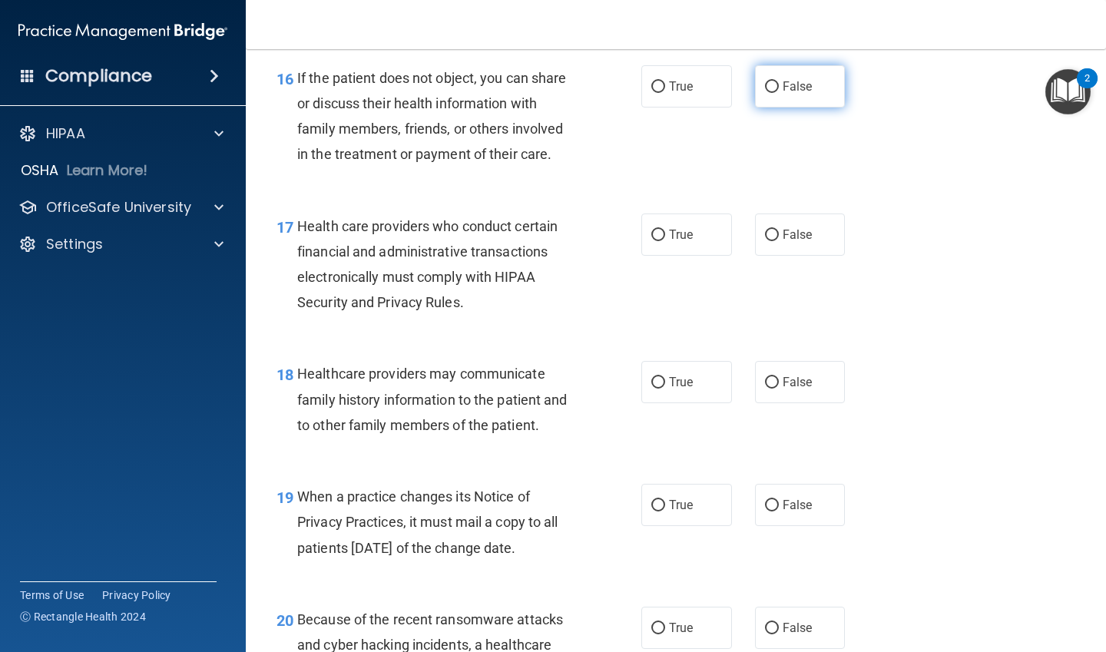
click at [770, 93] on input "False" at bounding box center [772, 87] width 14 height 12
radio input "true"
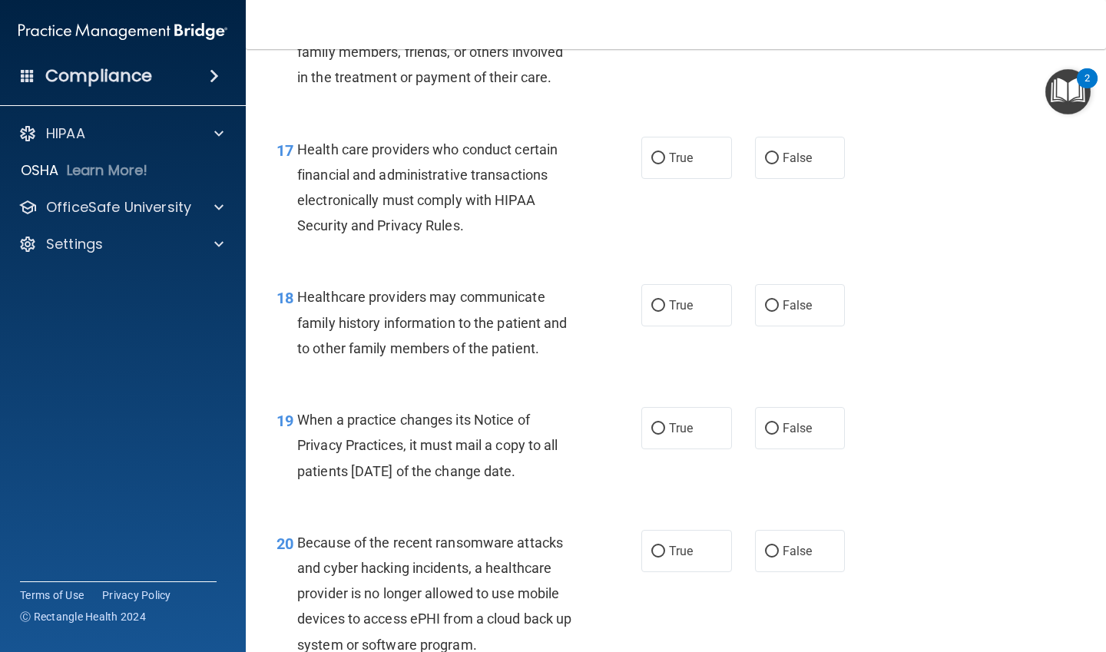
scroll to position [2457, 0]
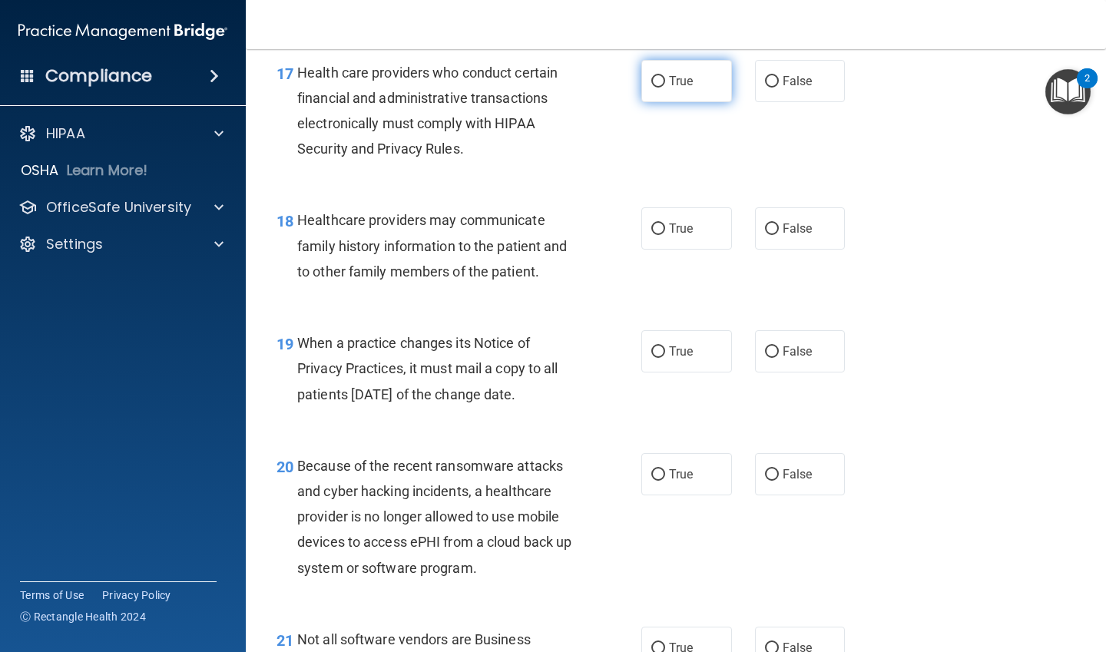
click at [677, 88] on span "True" at bounding box center [681, 81] width 24 height 15
click at [665, 88] on input "True" at bounding box center [658, 82] width 14 height 12
radio input "true"
click at [785, 236] on span "False" at bounding box center [798, 228] width 30 height 15
click at [779, 235] on input "False" at bounding box center [772, 229] width 14 height 12
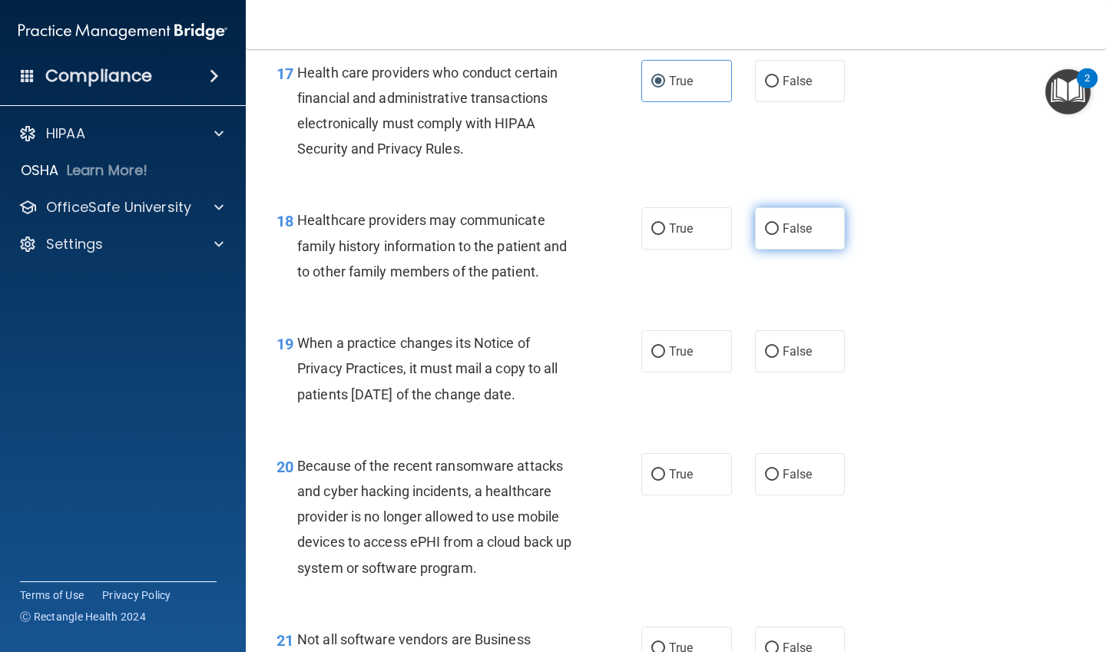
radio input "true"
click at [667, 366] on label "True" at bounding box center [686, 351] width 91 height 42
click at [665, 358] on input "True" at bounding box center [658, 352] width 14 height 12
radio input "true"
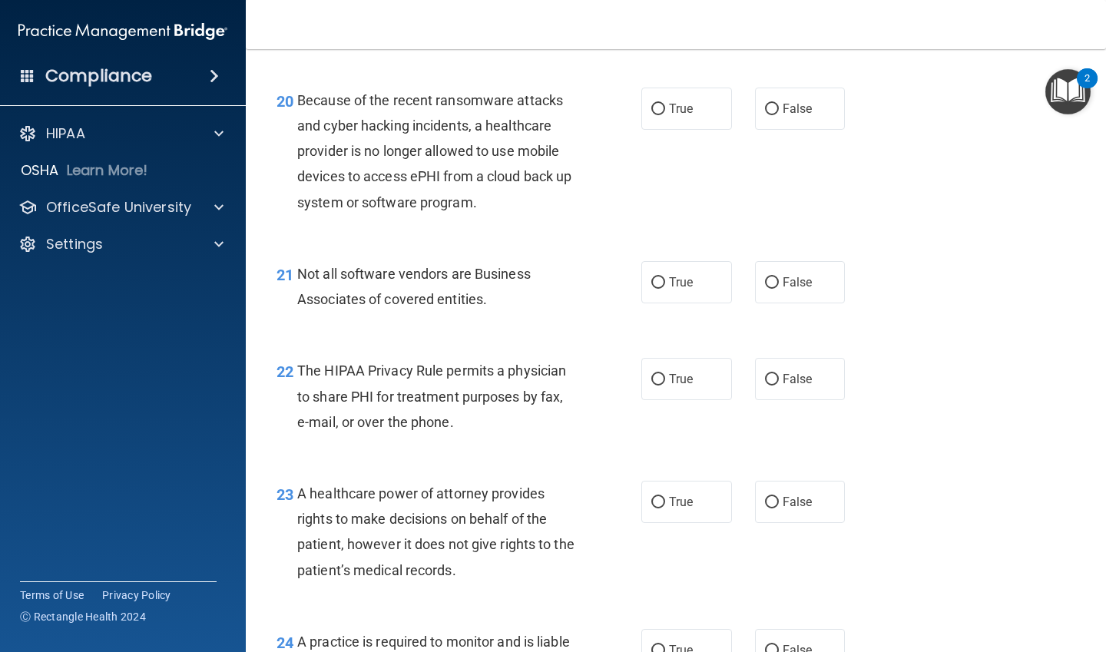
scroll to position [2841, 0]
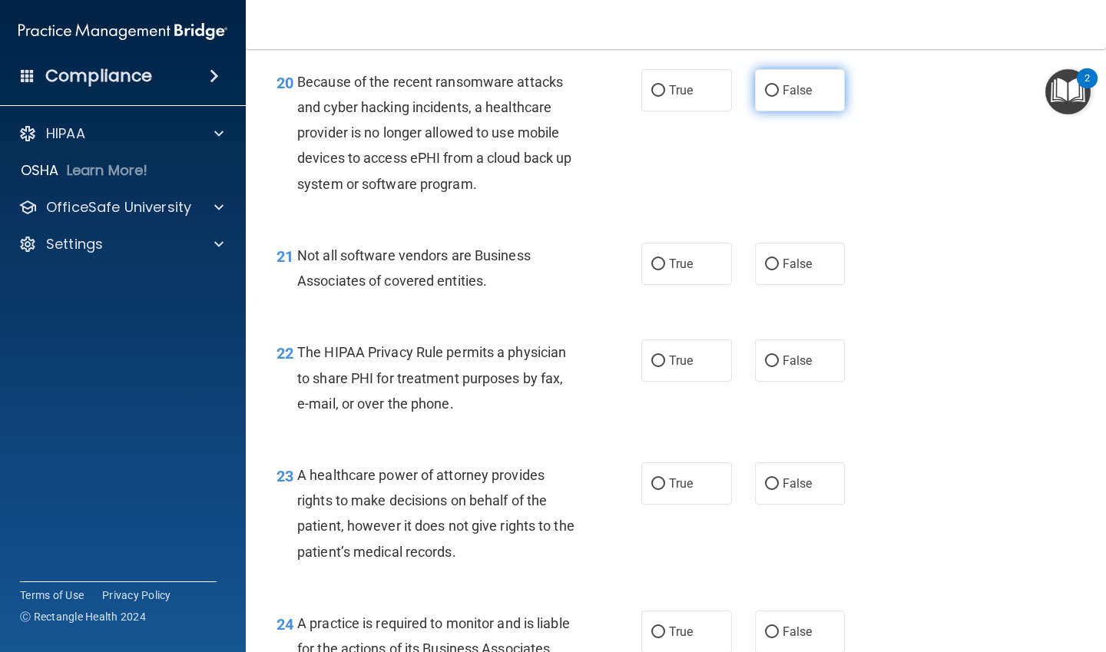
click at [767, 97] on input "False" at bounding box center [772, 91] width 14 height 12
radio input "true"
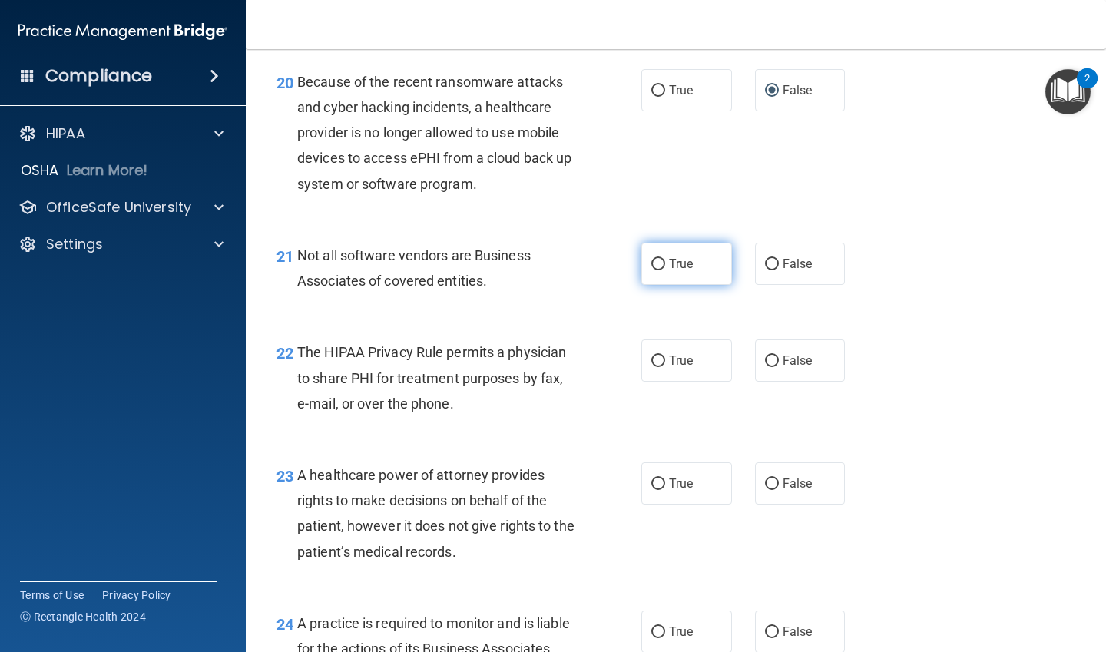
click at [677, 278] on label "True" at bounding box center [686, 264] width 91 height 42
click at [665, 270] on input "True" at bounding box center [658, 265] width 14 height 12
radio input "true"
click at [675, 368] on span "True" at bounding box center [681, 360] width 24 height 15
click at [665, 367] on input "True" at bounding box center [658, 362] width 14 height 12
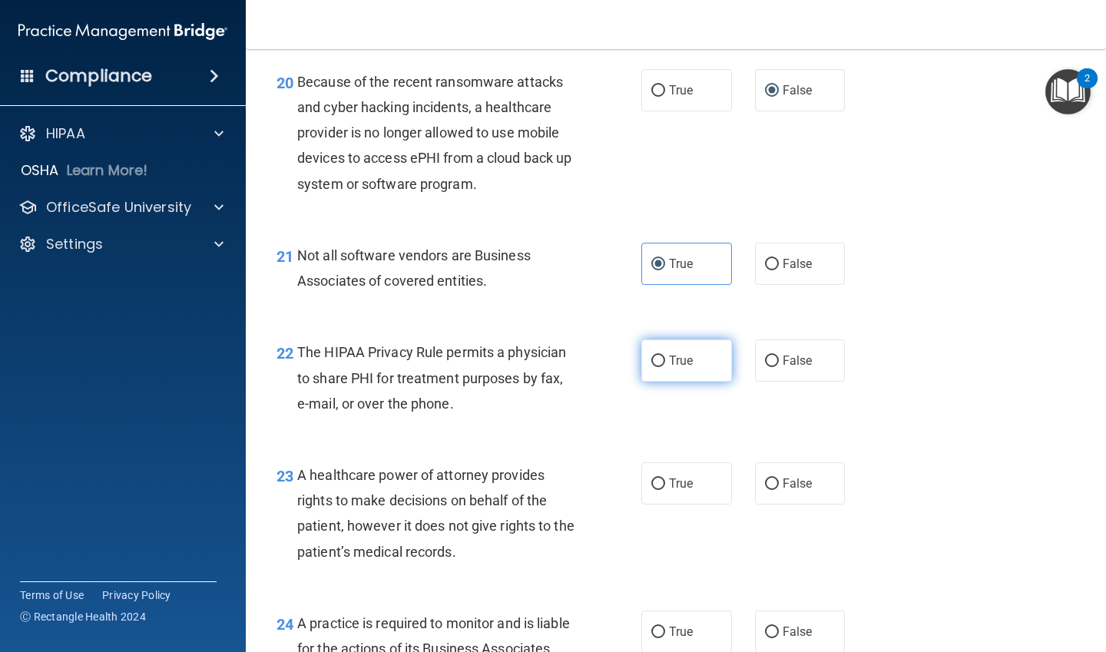
radio input "true"
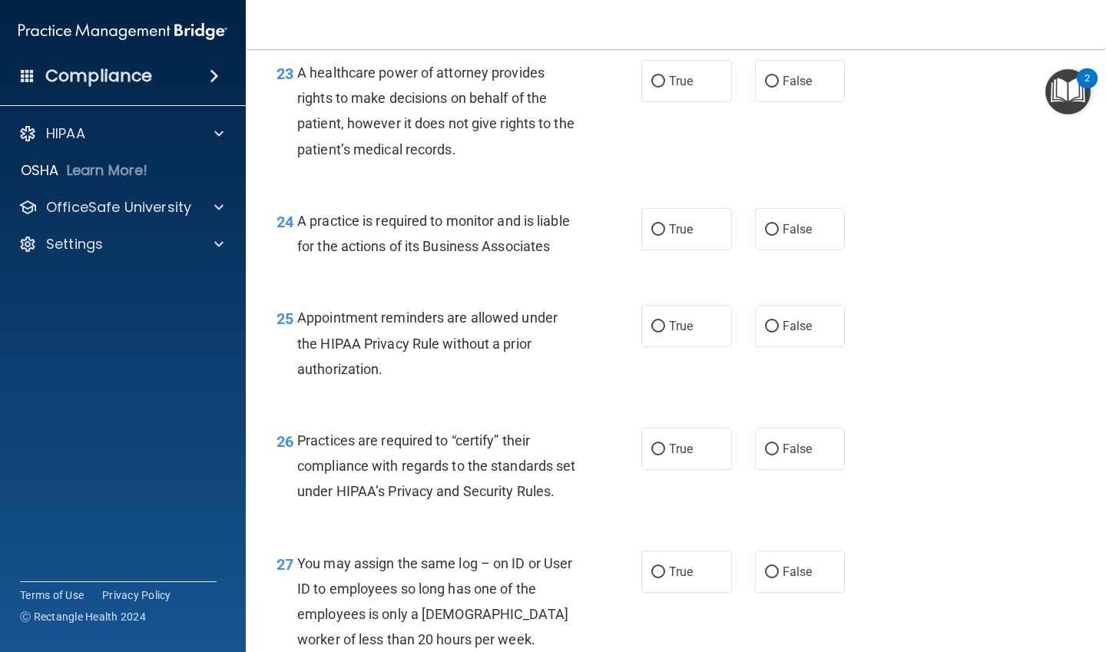
scroll to position [3225, 0]
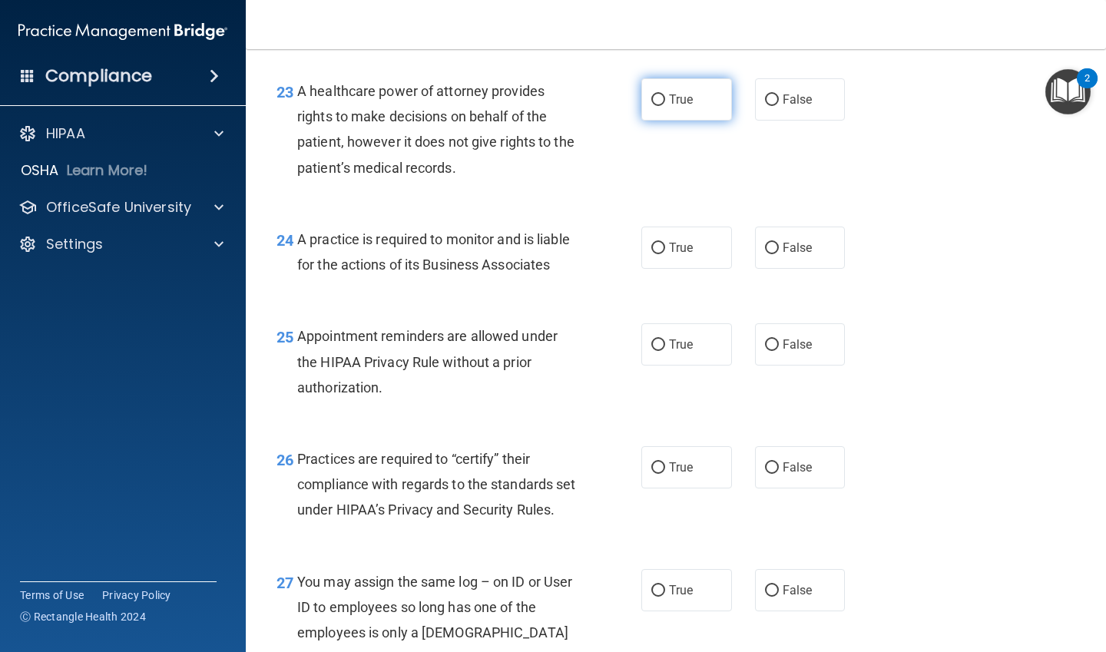
click at [669, 107] on span "True" at bounding box center [681, 99] width 24 height 15
click at [665, 106] on input "True" at bounding box center [658, 100] width 14 height 12
radio input "true"
click at [669, 255] on label "True" at bounding box center [686, 248] width 91 height 42
click at [665, 254] on input "True" at bounding box center [658, 249] width 14 height 12
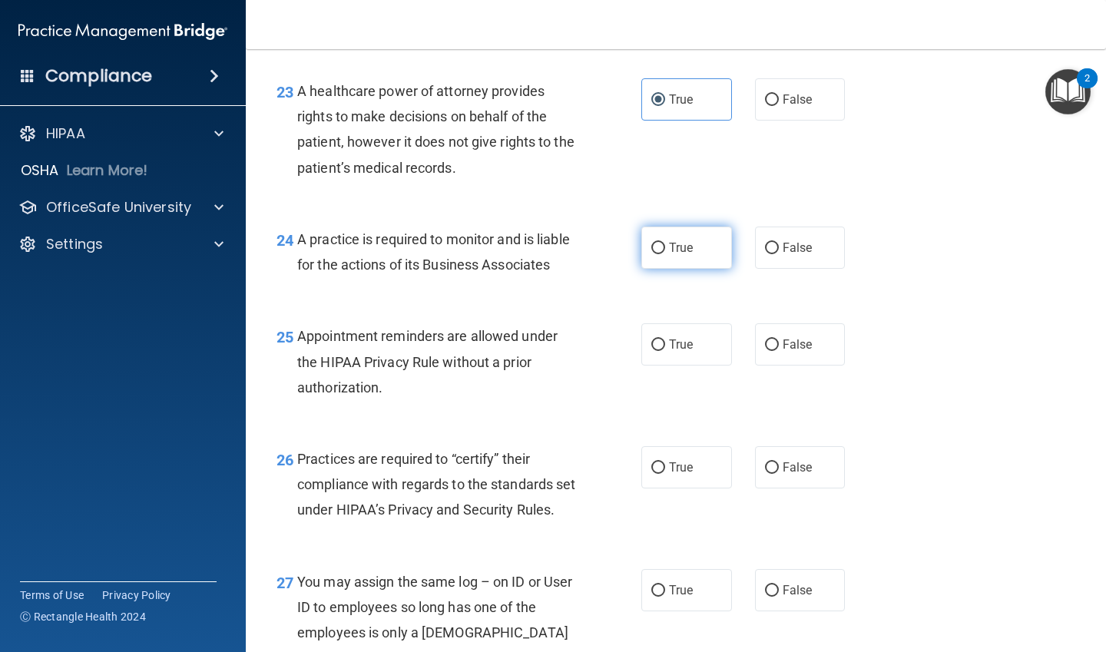
radio input "true"
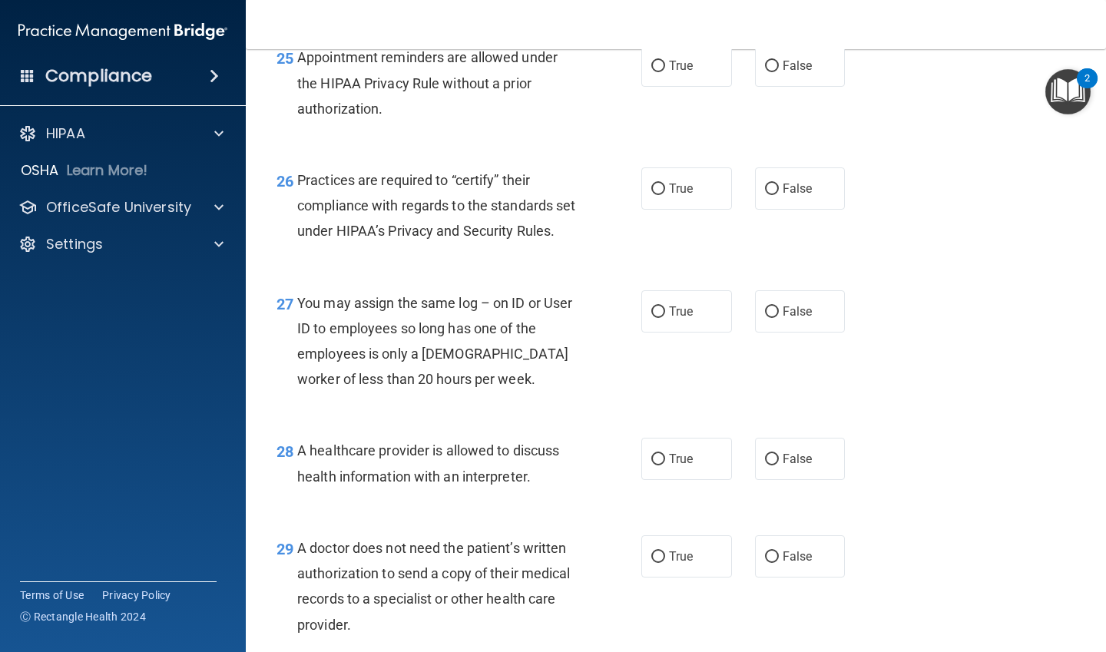
scroll to position [3532, 0]
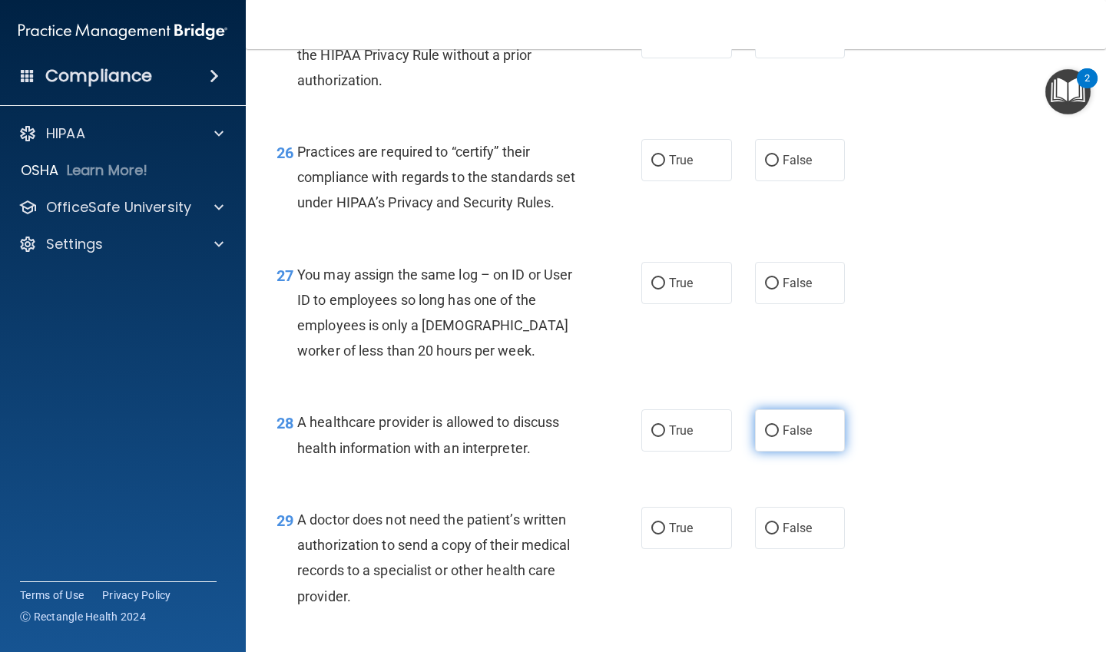
click at [791, 438] on span "False" at bounding box center [798, 430] width 30 height 15
click at [779, 437] on input "False" at bounding box center [772, 431] width 14 height 12
radio input "true"
click at [792, 304] on label "False" at bounding box center [800, 283] width 91 height 42
click at [779, 290] on input "False" at bounding box center [772, 284] width 14 height 12
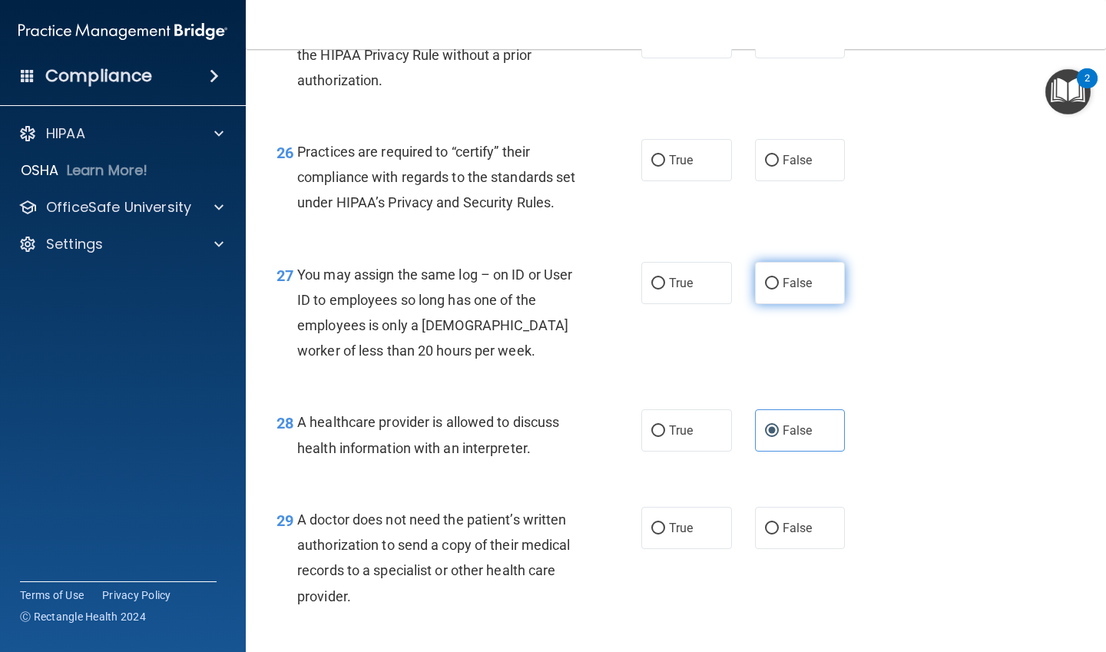
radio input "true"
click at [713, 181] on label "True" at bounding box center [686, 160] width 91 height 42
click at [665, 167] on input "True" at bounding box center [658, 161] width 14 height 12
radio input "true"
click at [688, 58] on label "True" at bounding box center [686, 37] width 91 height 42
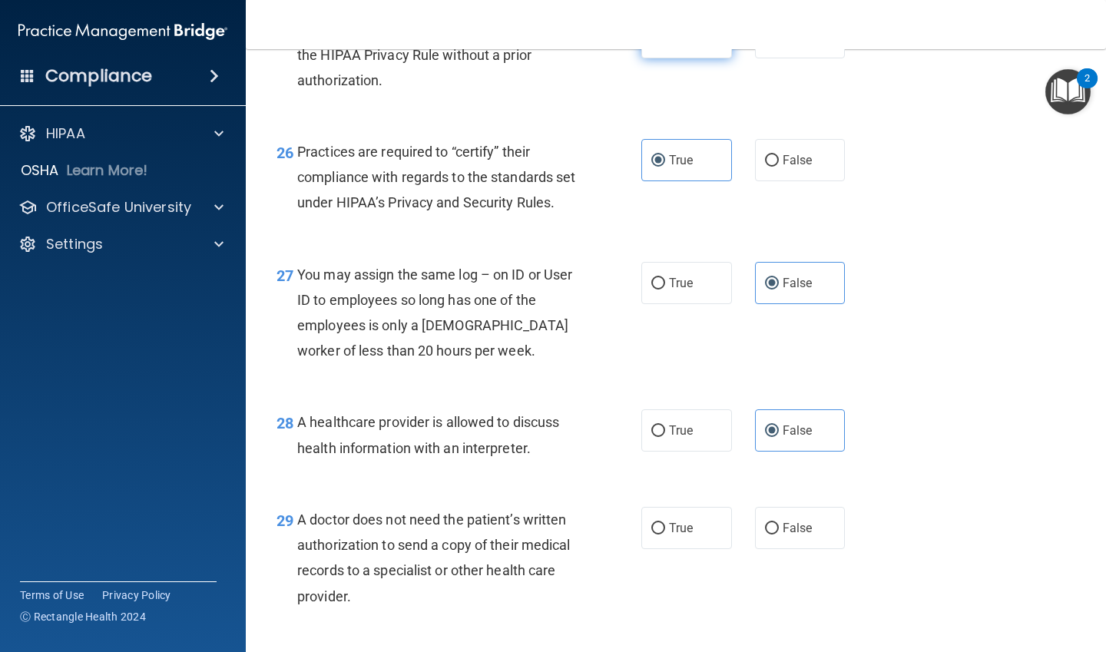
click at [665, 44] on input "True" at bounding box center [658, 38] width 14 height 12
radio input "true"
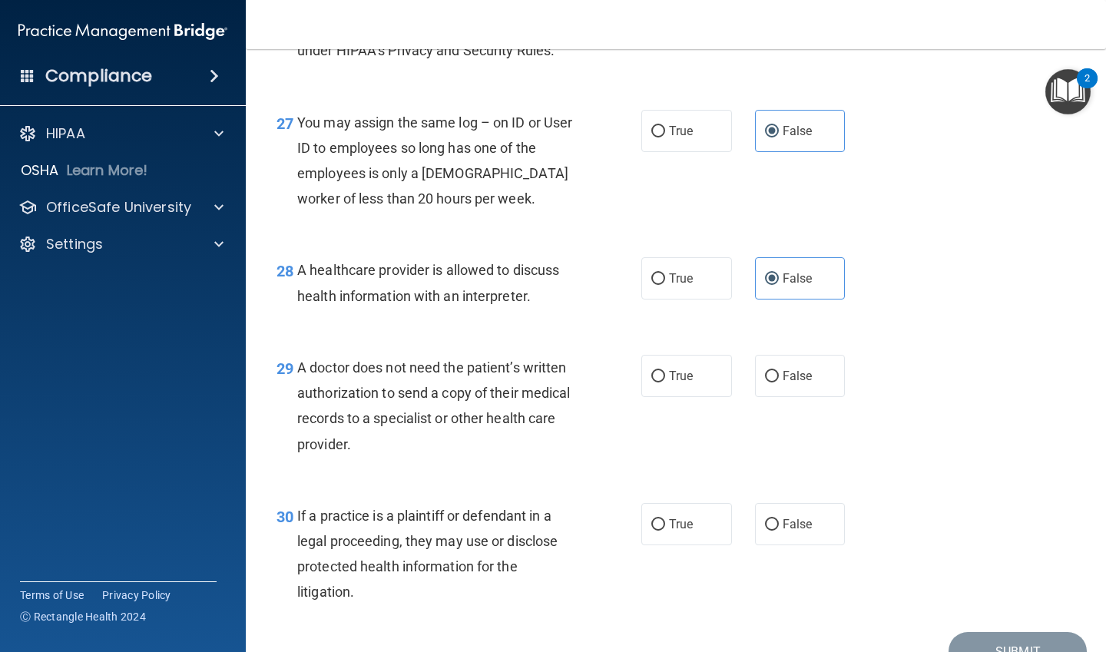
scroll to position [3842, 0]
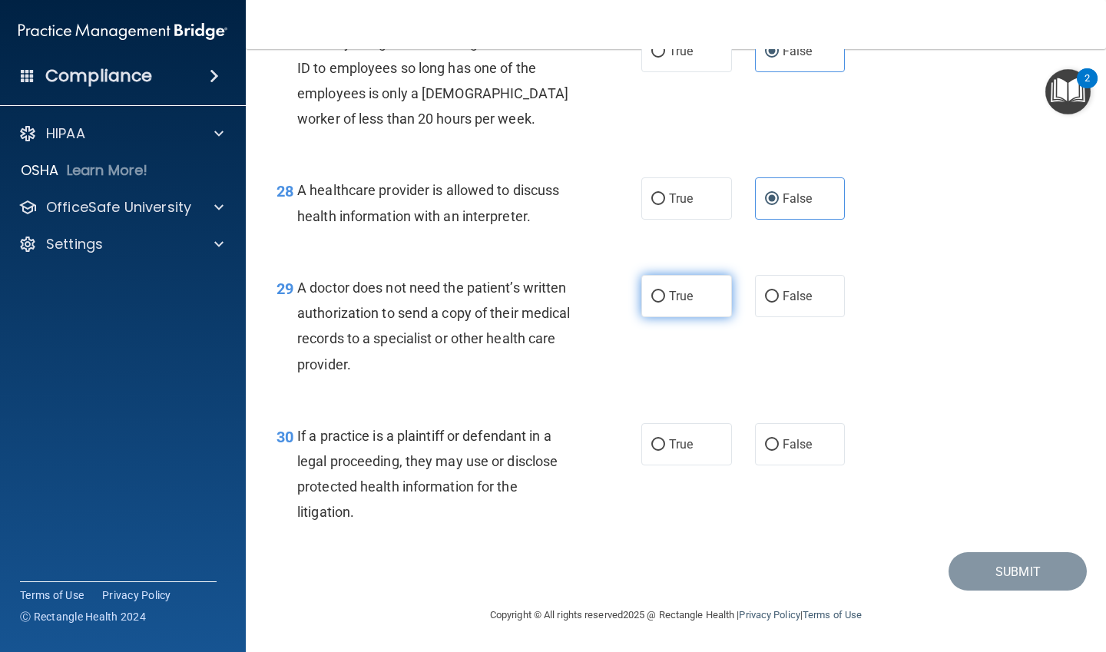
click at [666, 303] on label "True" at bounding box center [686, 296] width 91 height 42
click at [665, 303] on input "True" at bounding box center [658, 297] width 14 height 12
radio input "true"
click at [680, 439] on span "True" at bounding box center [681, 444] width 24 height 15
click at [665, 439] on input "True" at bounding box center [658, 445] width 14 height 12
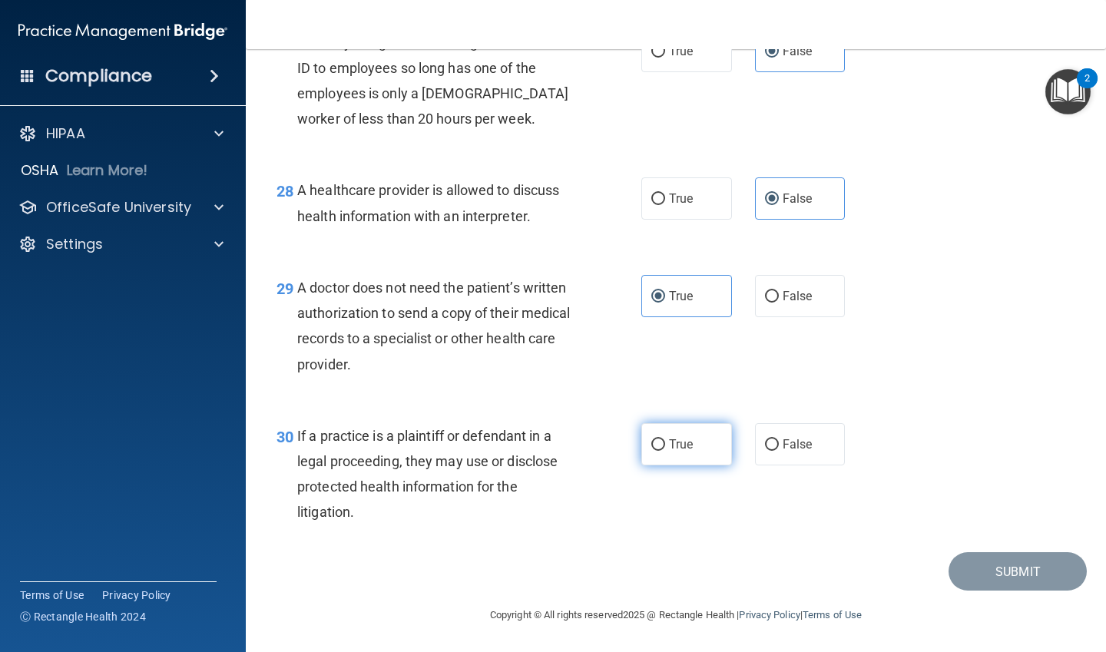
radio input "true"
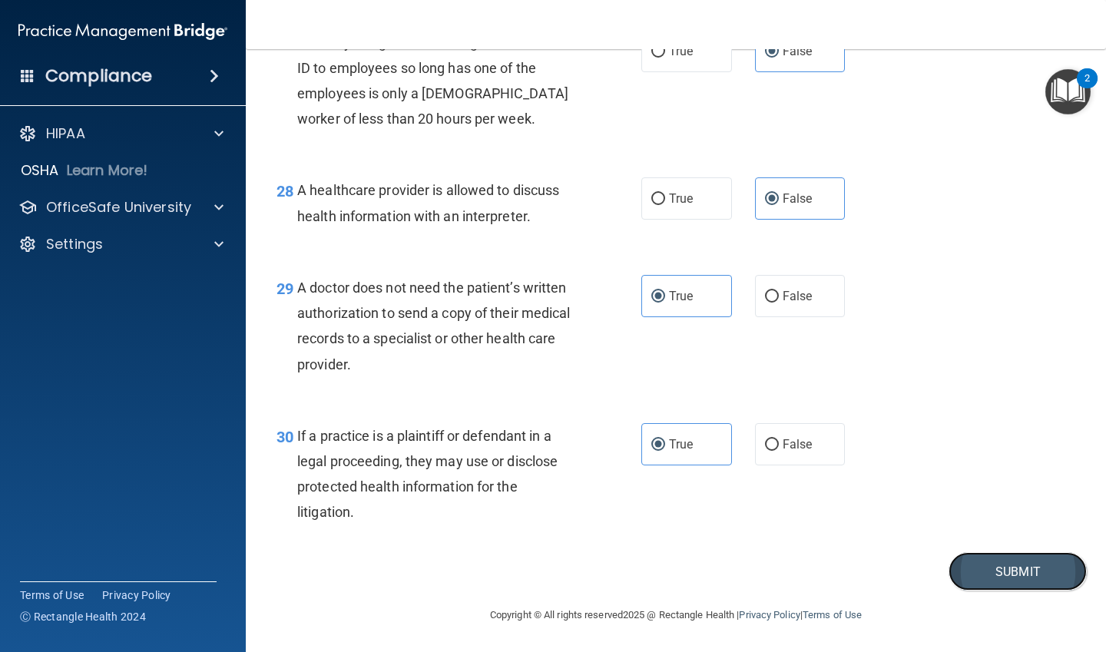
click at [984, 565] on button "Submit" at bounding box center [1017, 571] width 138 height 39
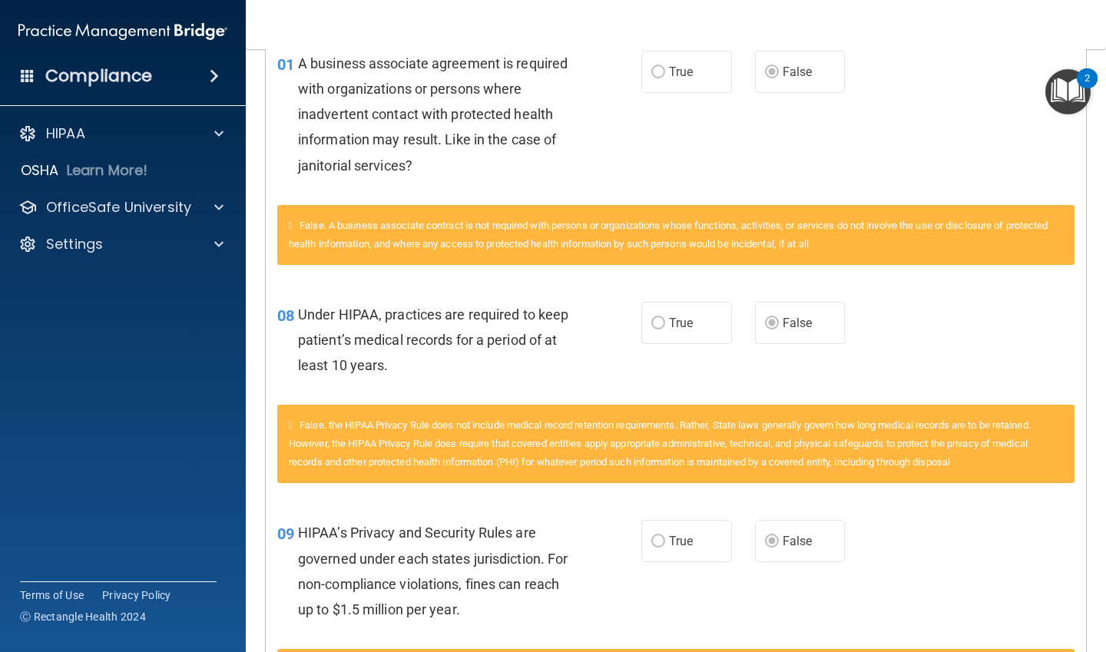
scroll to position [384, 0]
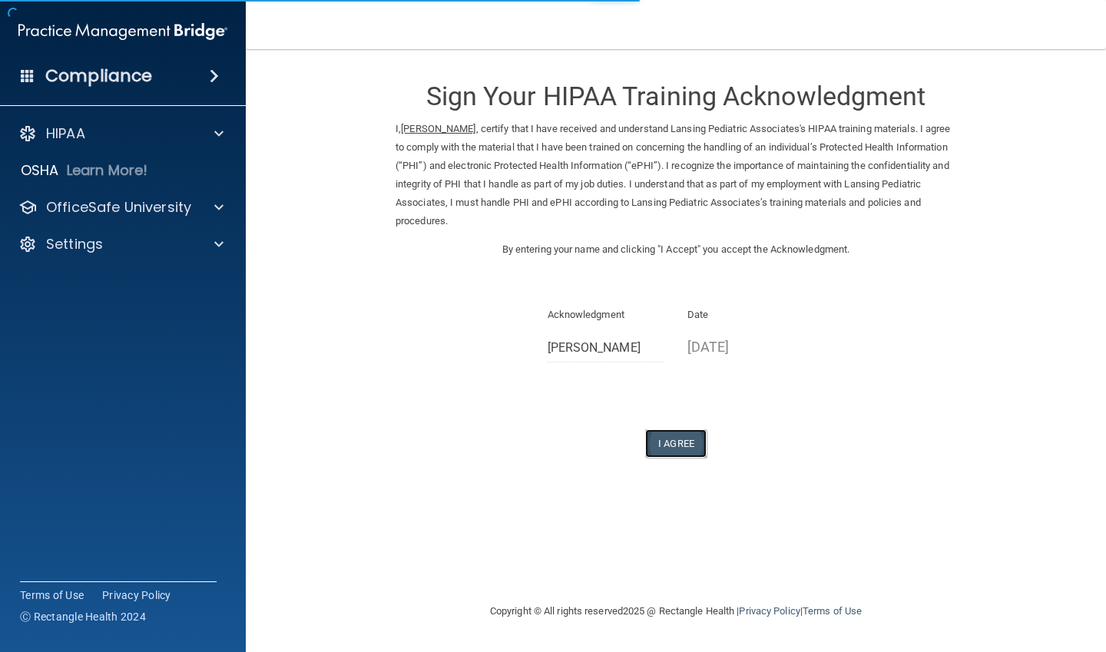
click at [674, 445] on button "I Agree" at bounding box center [675, 443] width 61 height 28
